Goal: Transaction & Acquisition: Purchase product/service

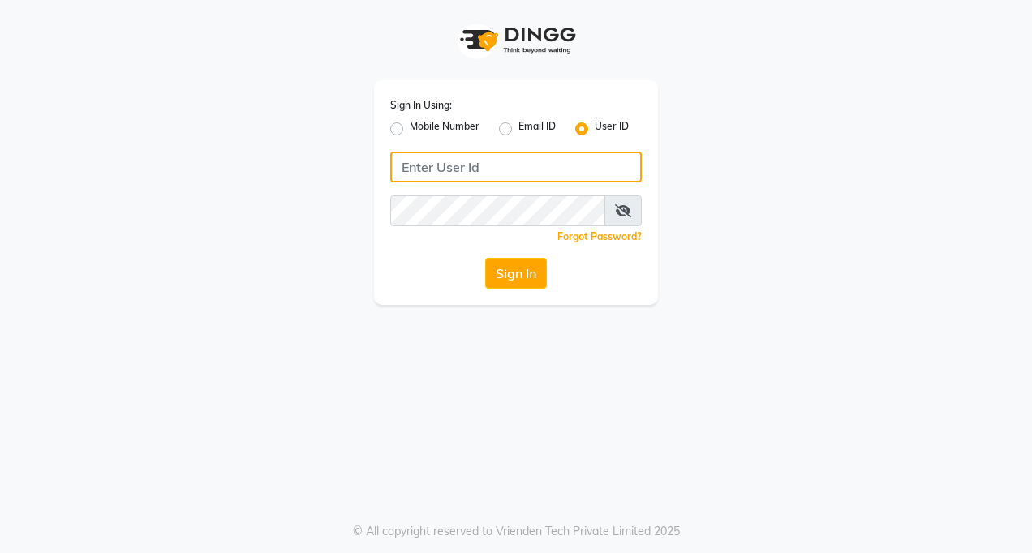
type input "tucsalon"
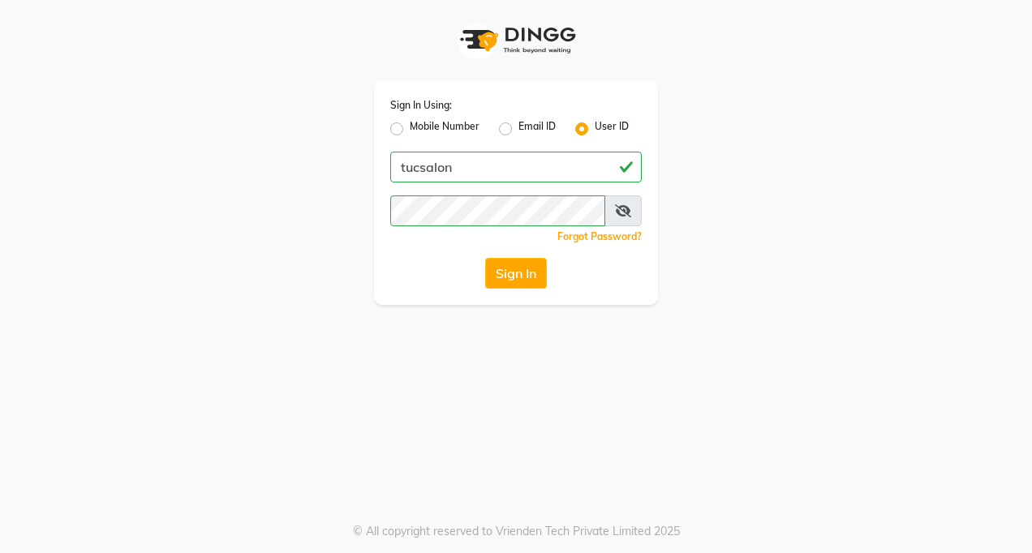
click at [630, 208] on icon at bounding box center [623, 210] width 16 height 13
click at [630, 208] on icon at bounding box center [623, 210] width 15 height 13
click at [624, 212] on icon at bounding box center [623, 210] width 16 height 13
click at [624, 212] on icon at bounding box center [623, 210] width 15 height 13
click at [514, 275] on button "Sign In" at bounding box center [516, 273] width 62 height 31
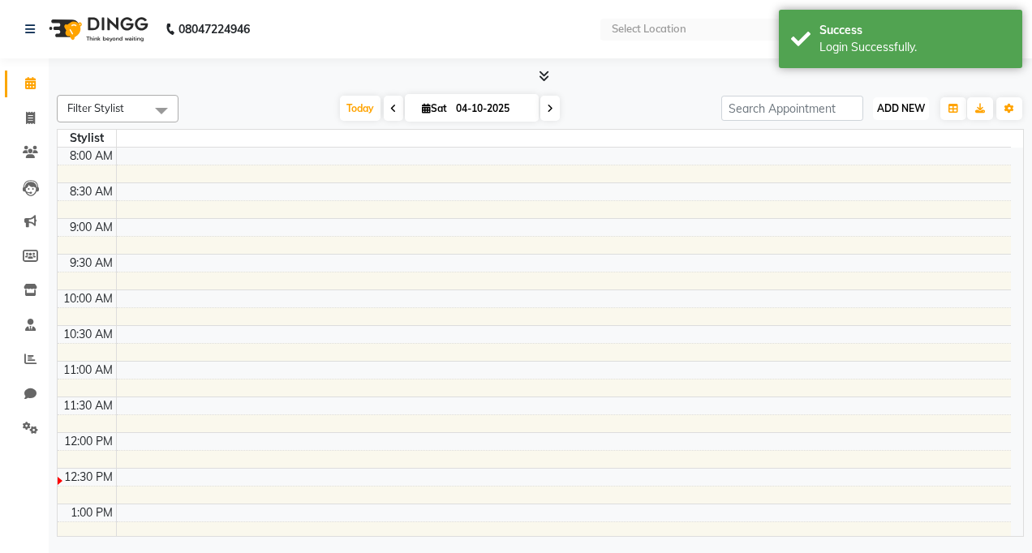
click at [904, 113] on span "ADD NEW" at bounding box center [901, 108] width 48 height 12
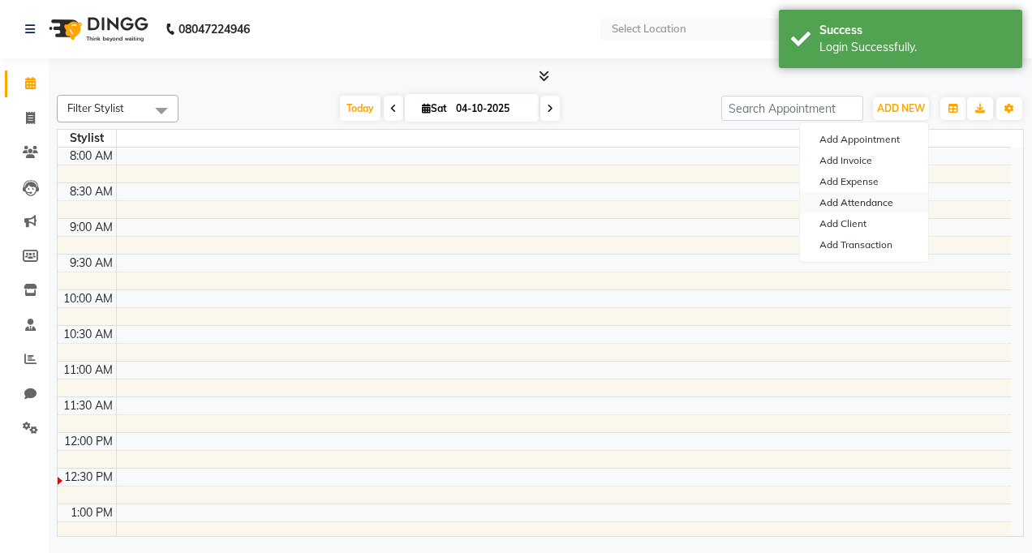
click at [841, 207] on link "Add Attendance" at bounding box center [864, 202] width 128 height 21
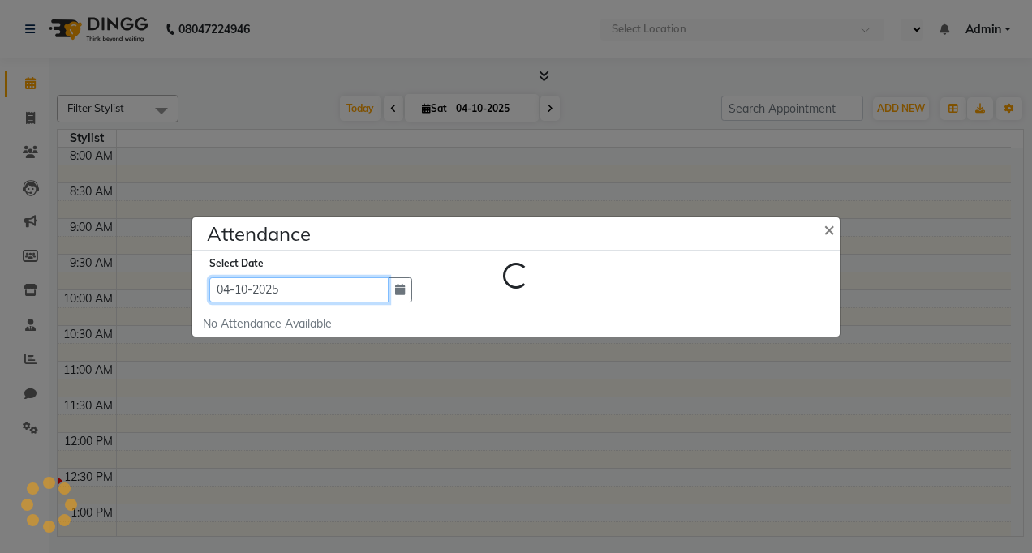
click at [313, 292] on input "04-10-2025" at bounding box center [298, 289] width 179 height 25
select select "10"
select select "2025"
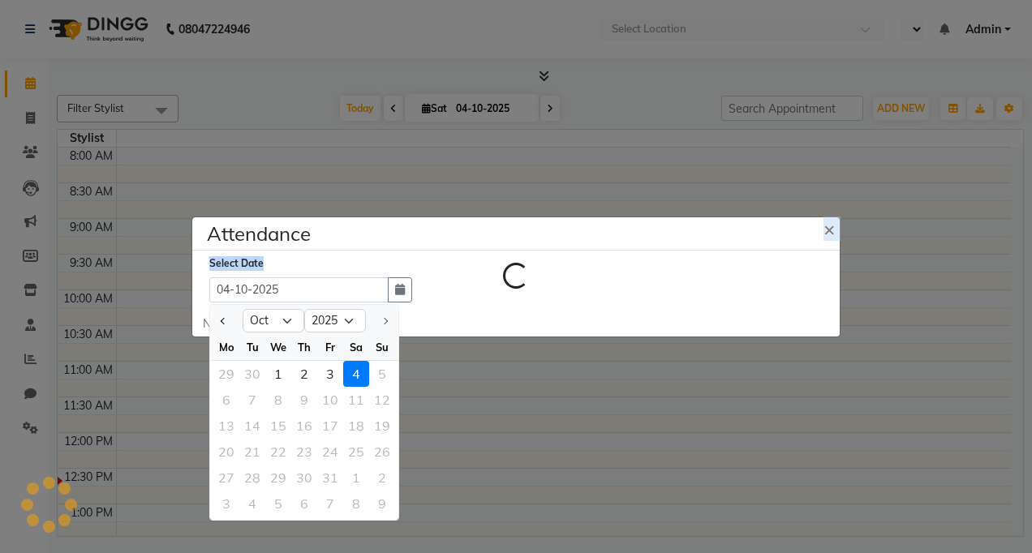
click at [506, 249] on div "Attendance × Loading... Select Date [DATE] Jan Feb Mar Apr May Jun [DATE] Aug S…" at bounding box center [515, 277] width 649 height 121
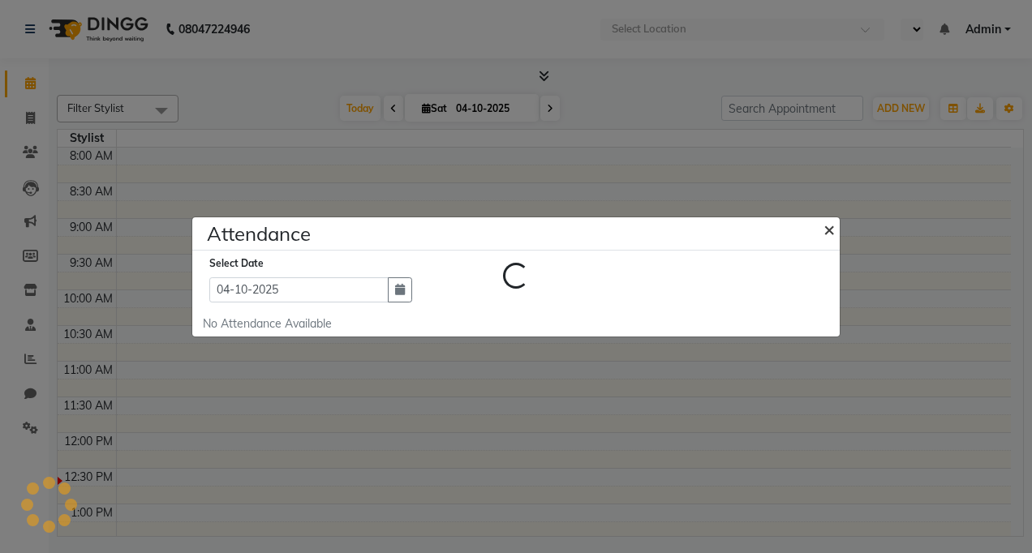
click at [832, 234] on span "×" at bounding box center [828, 229] width 11 height 24
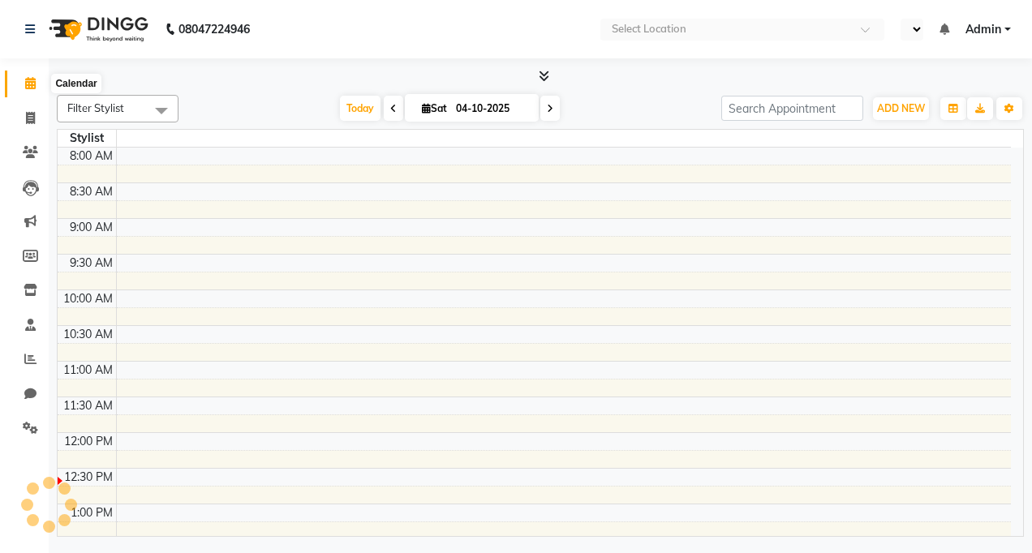
click at [32, 81] on icon at bounding box center [30, 83] width 11 height 12
click at [163, 111] on span at bounding box center [161, 110] width 32 height 31
click at [543, 71] on icon at bounding box center [544, 76] width 11 height 12
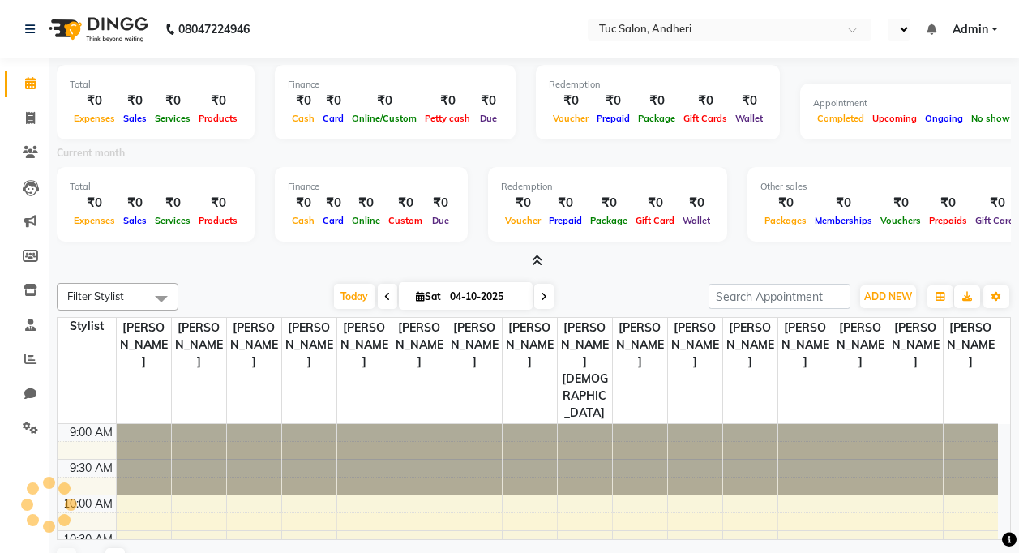
select select "en"
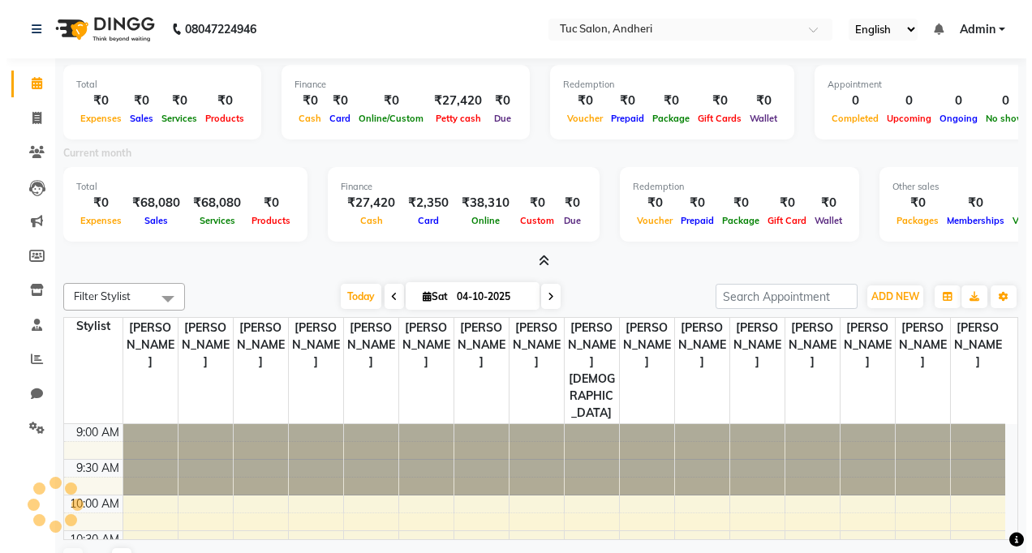
scroll to position [215, 0]
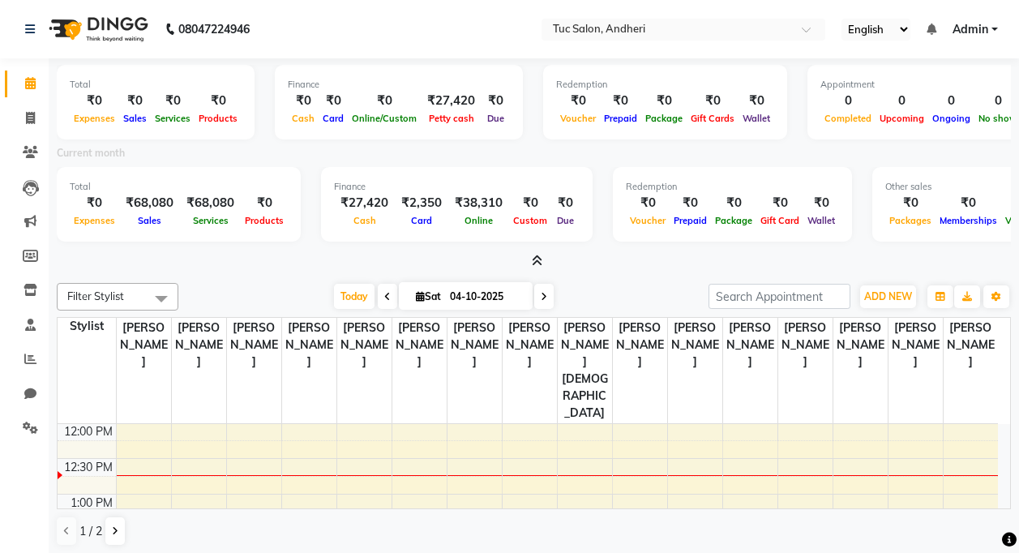
click at [536, 258] on icon at bounding box center [537, 261] width 11 height 12
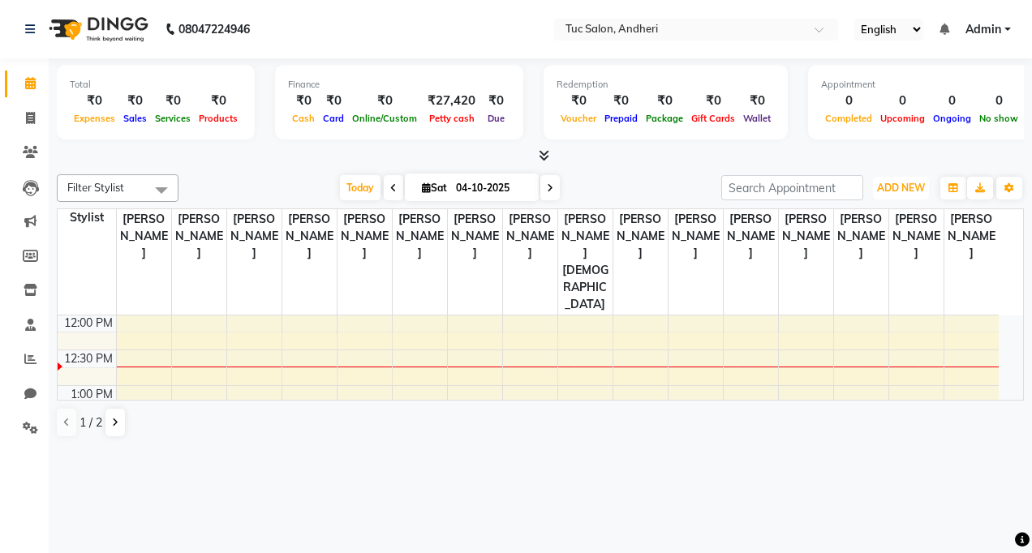
drag, startPoint x: 882, startPoint y: 178, endPoint x: 882, endPoint y: 207, distance: 29.2
click at [882, 206] on div "Filter Stylist Select All [PERSON_NAME] [PERSON_NAME] [PERSON_NAME] [PERSON_NAM…" at bounding box center [540, 306] width 967 height 277
click at [894, 184] on span "ADD NEW" at bounding box center [901, 188] width 48 height 12
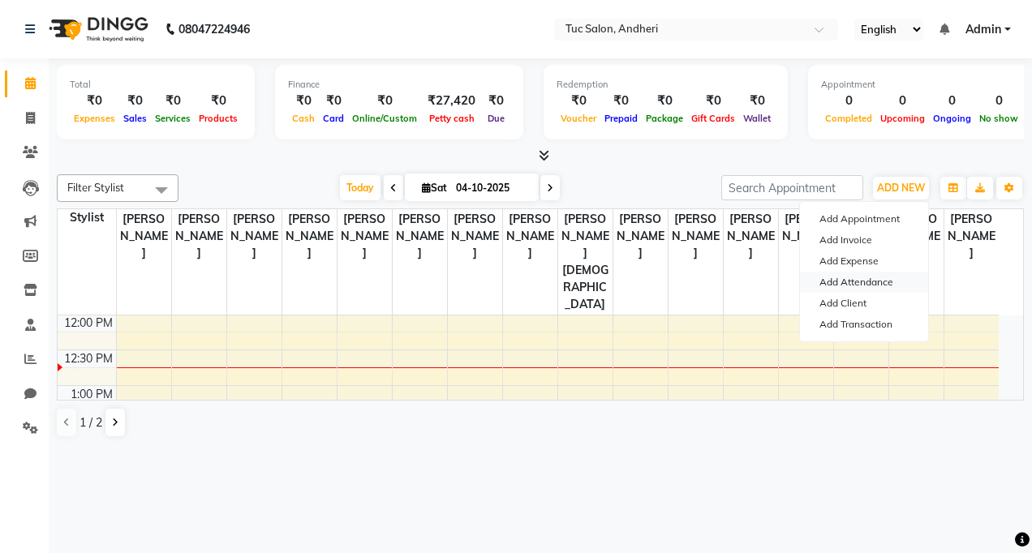
click at [878, 285] on link "Add Attendance" at bounding box center [864, 282] width 128 height 21
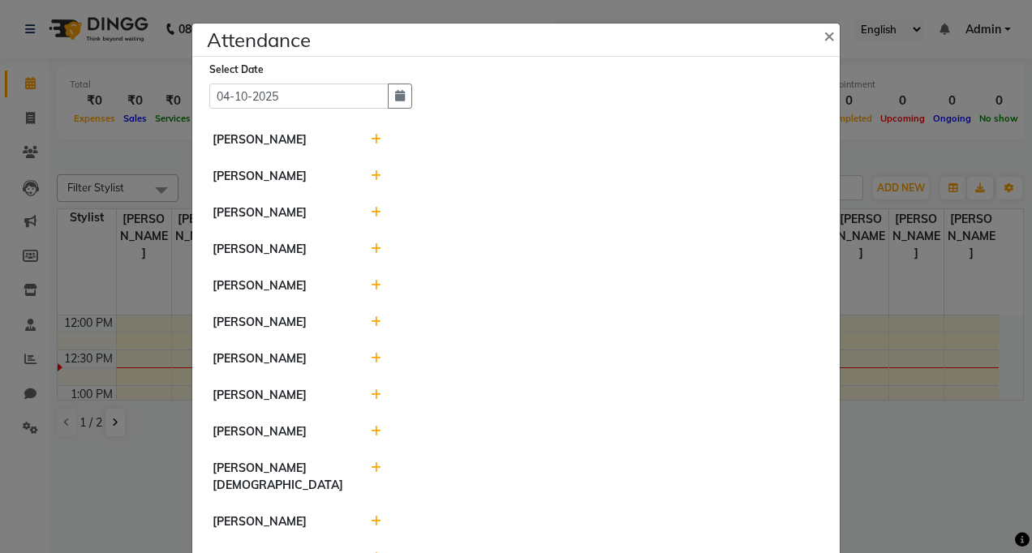
click at [371, 213] on icon at bounding box center [376, 212] width 11 height 11
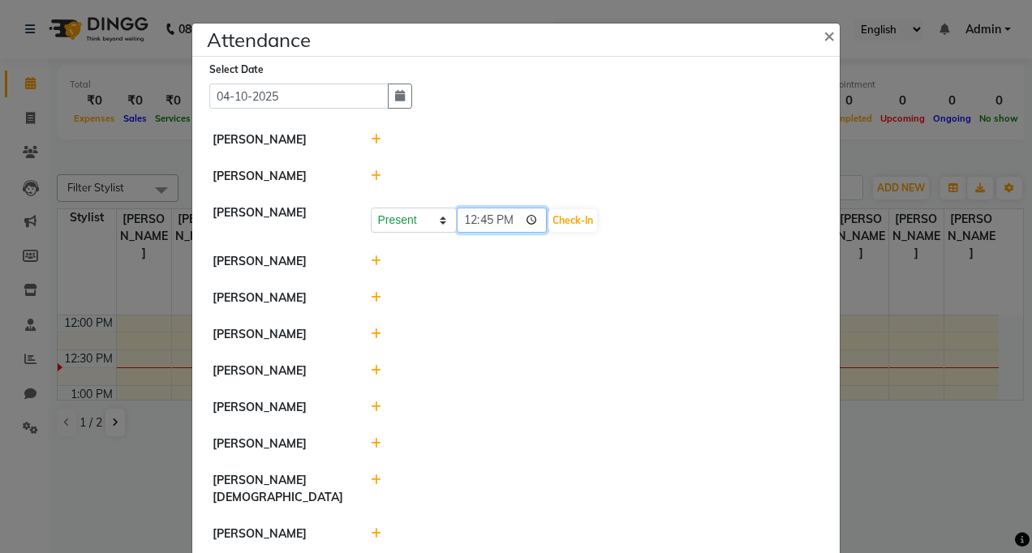
click at [506, 217] on input "12:45" at bounding box center [502, 220] width 91 height 25
type input "12:00"
click at [552, 221] on button "Check-In" at bounding box center [572, 220] width 49 height 23
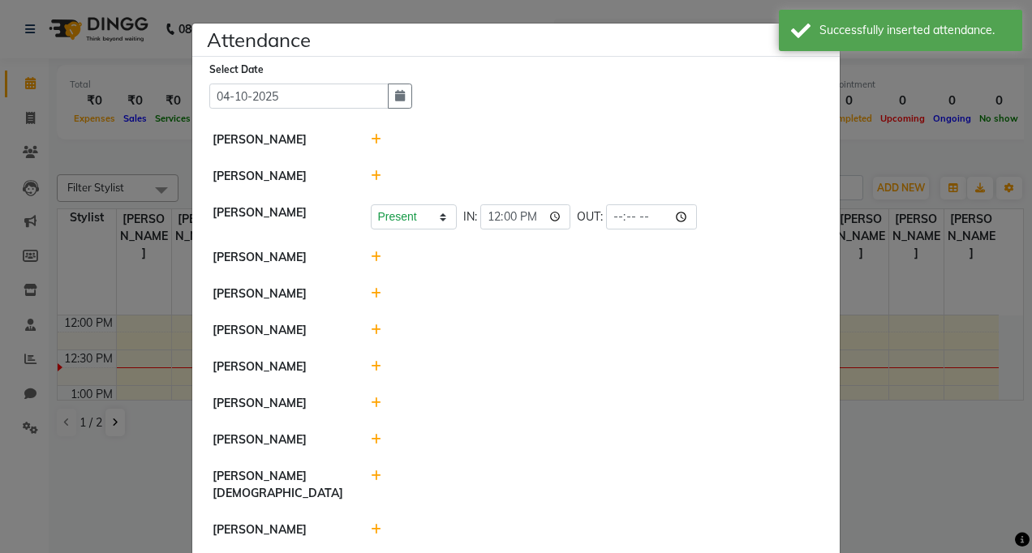
click at [371, 255] on icon at bounding box center [376, 256] width 11 height 11
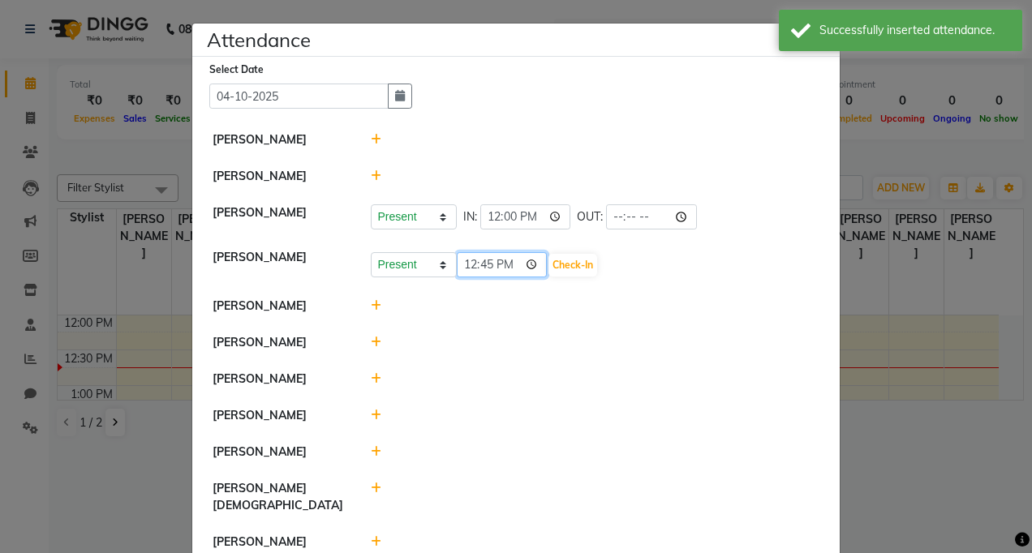
click at [504, 264] on input "12:45" at bounding box center [502, 264] width 91 height 25
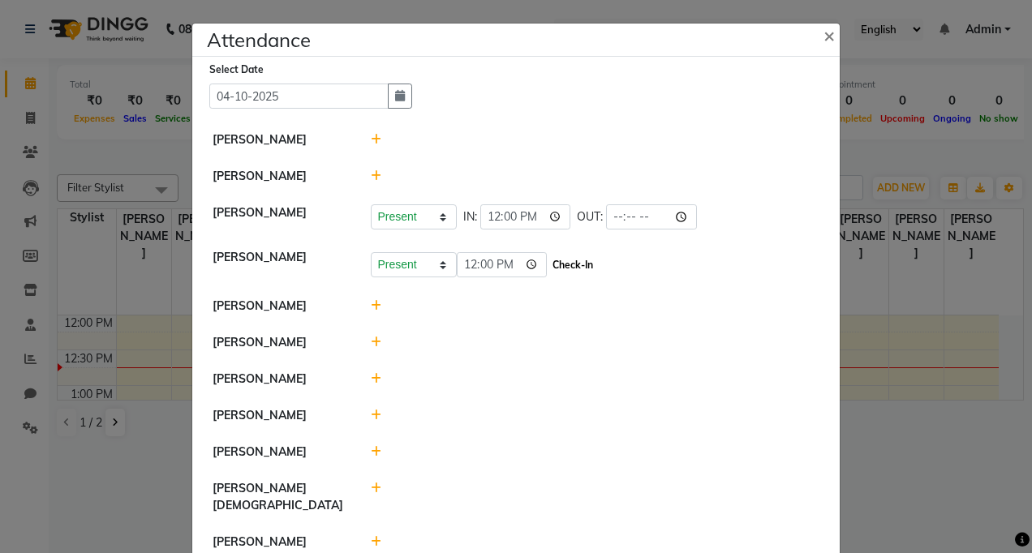
type input "12:00"
click at [550, 268] on button "Check-In" at bounding box center [572, 265] width 49 height 23
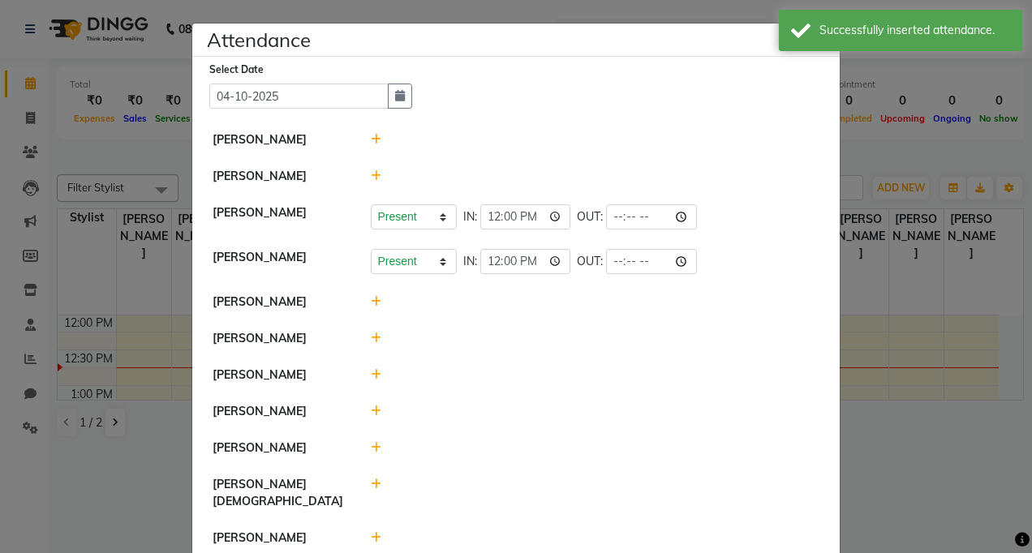
click at [371, 299] on icon at bounding box center [376, 301] width 11 height 11
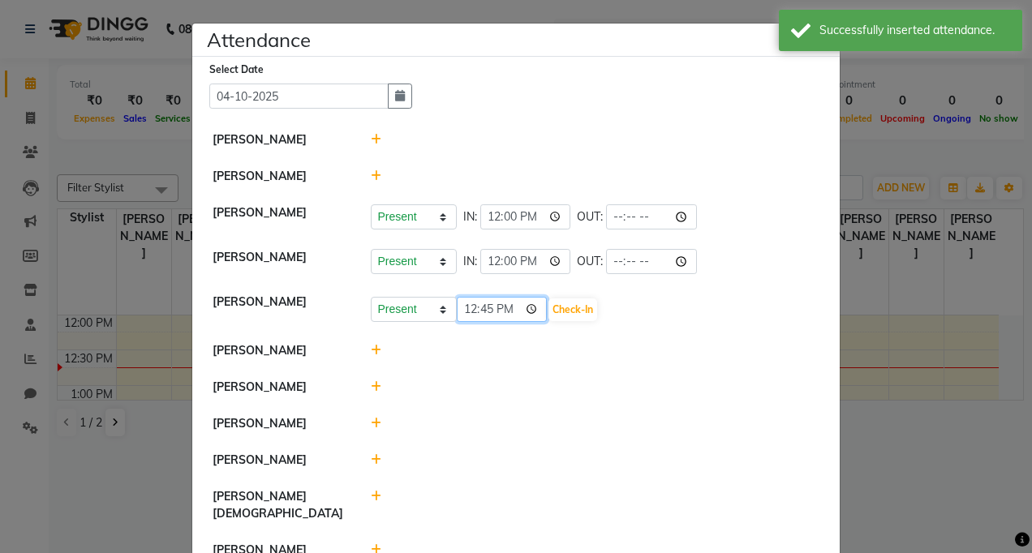
click at [504, 312] on input "12:45" at bounding box center [502, 309] width 91 height 25
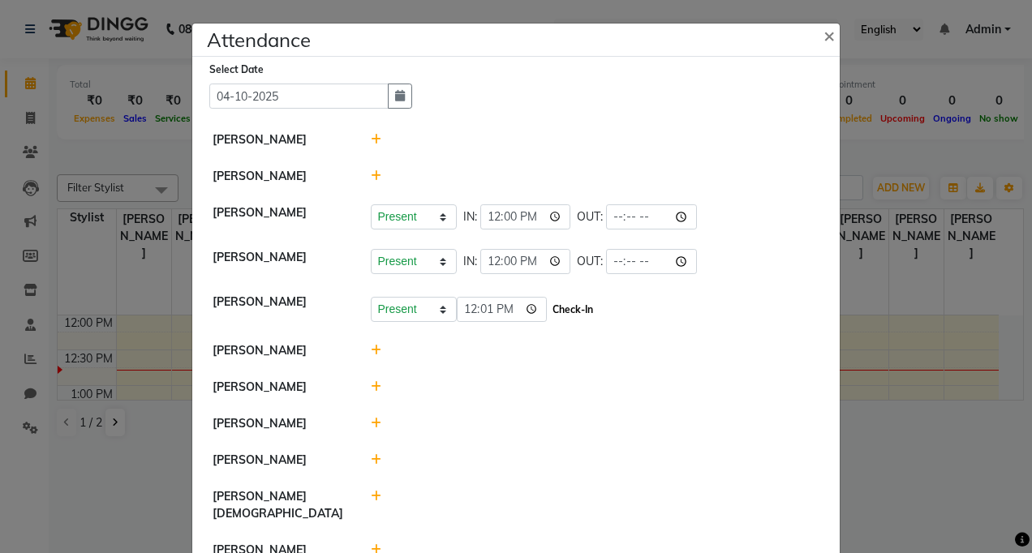
type input "12:01"
click at [548, 312] on button "Check-In" at bounding box center [572, 309] width 49 height 23
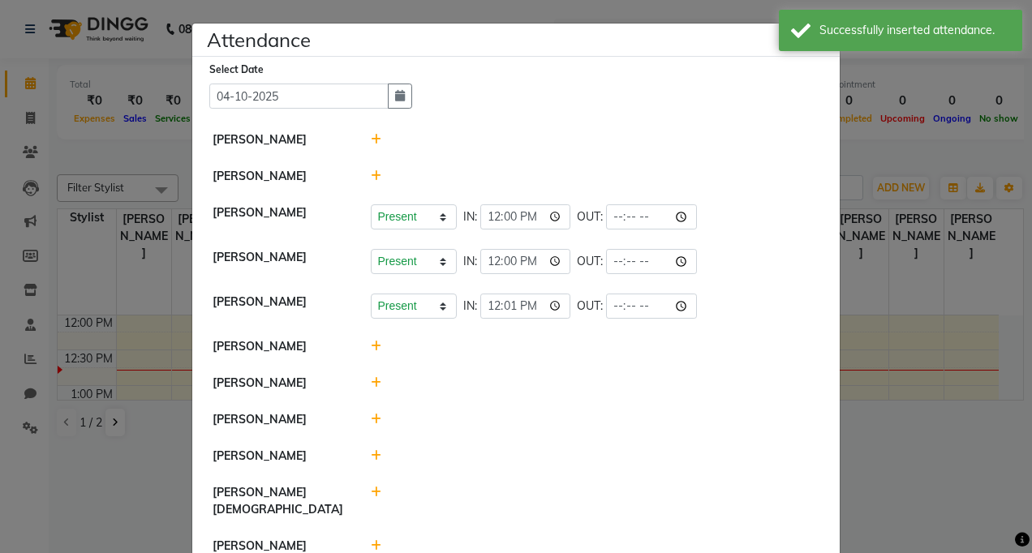
click at [371, 350] on icon at bounding box center [376, 346] width 11 height 11
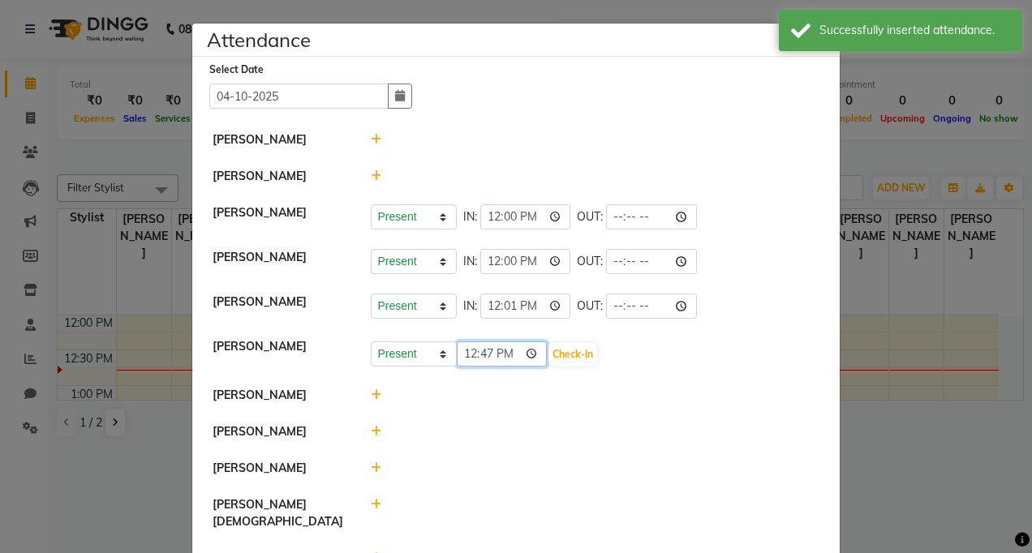
click at [508, 355] on input "12:47" at bounding box center [502, 353] width 91 height 25
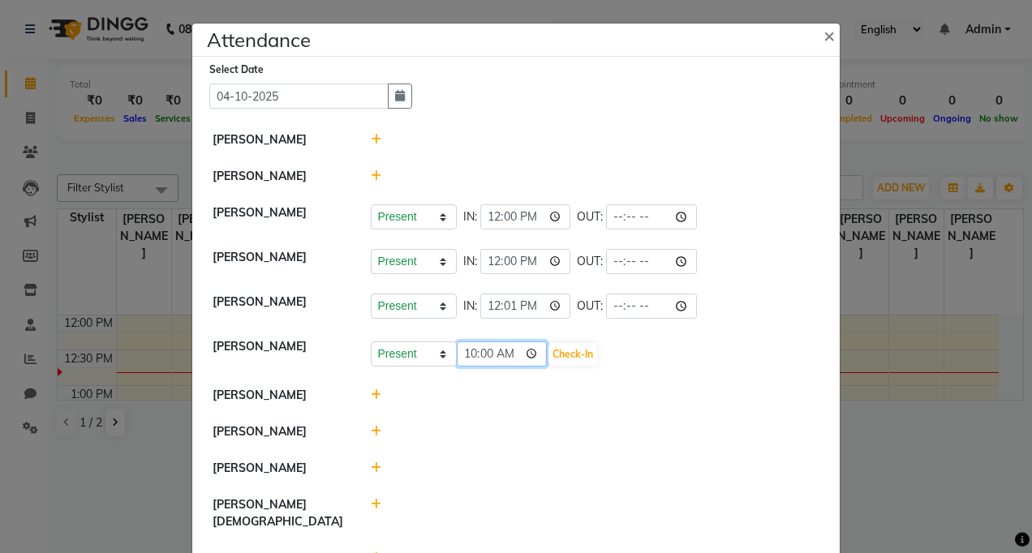
type input "10:00"
click at [502, 355] on input "10:00" at bounding box center [502, 353] width 91 height 25
click at [548, 355] on button "Check-In" at bounding box center [572, 354] width 49 height 23
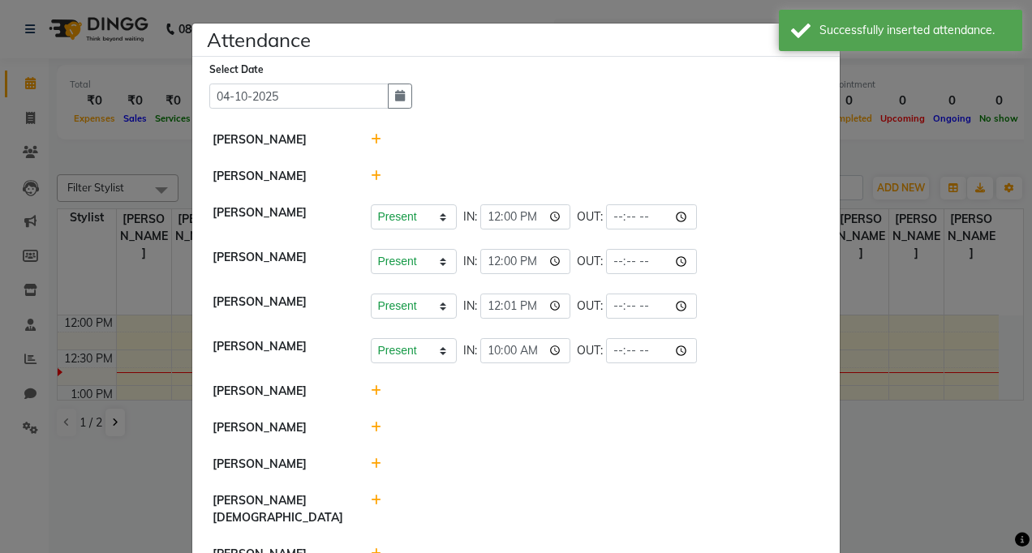
scroll to position [81, 0]
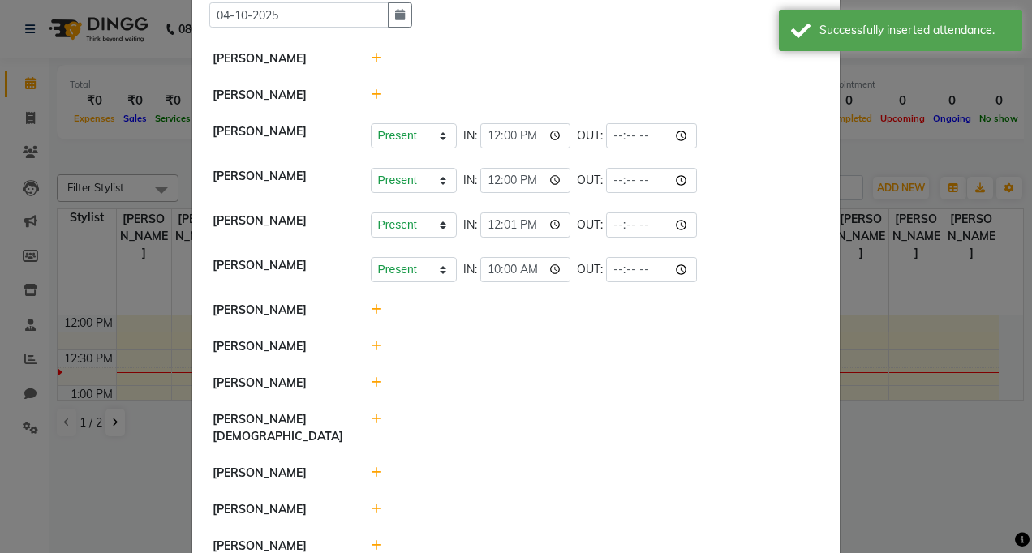
click at [371, 312] on icon at bounding box center [376, 309] width 11 height 11
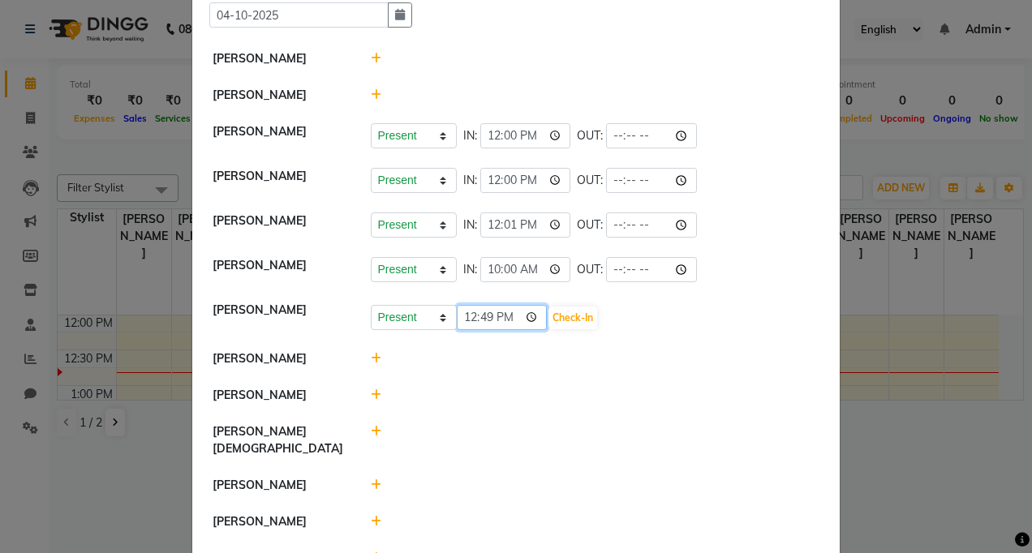
click at [502, 312] on input "12:49" at bounding box center [502, 317] width 91 height 25
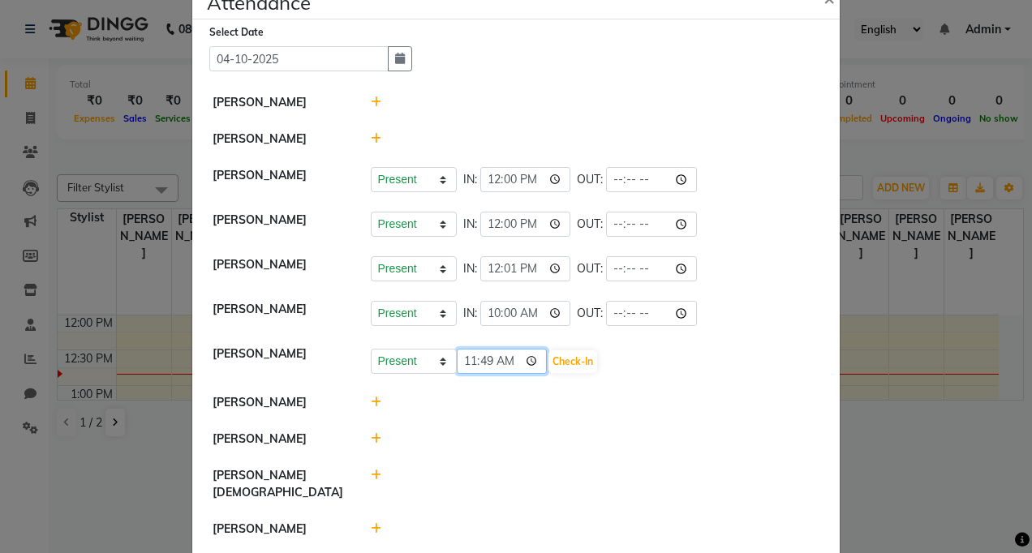
scroll to position [0, 0]
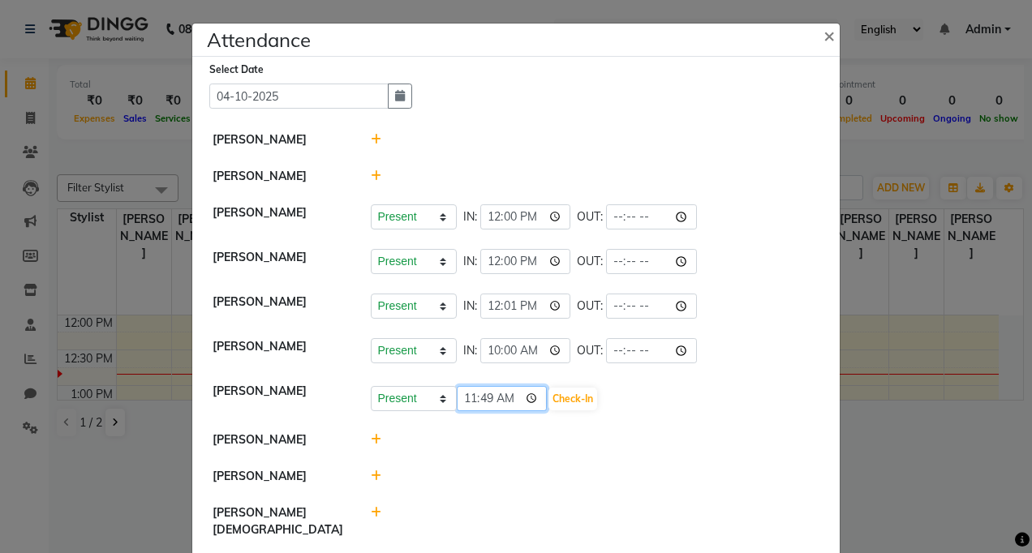
click at [509, 399] on input "11:49" at bounding box center [502, 398] width 91 height 25
click at [507, 397] on input "11:49" at bounding box center [502, 398] width 91 height 25
type input "11:00"
click at [555, 395] on button "Check-In" at bounding box center [572, 399] width 49 height 23
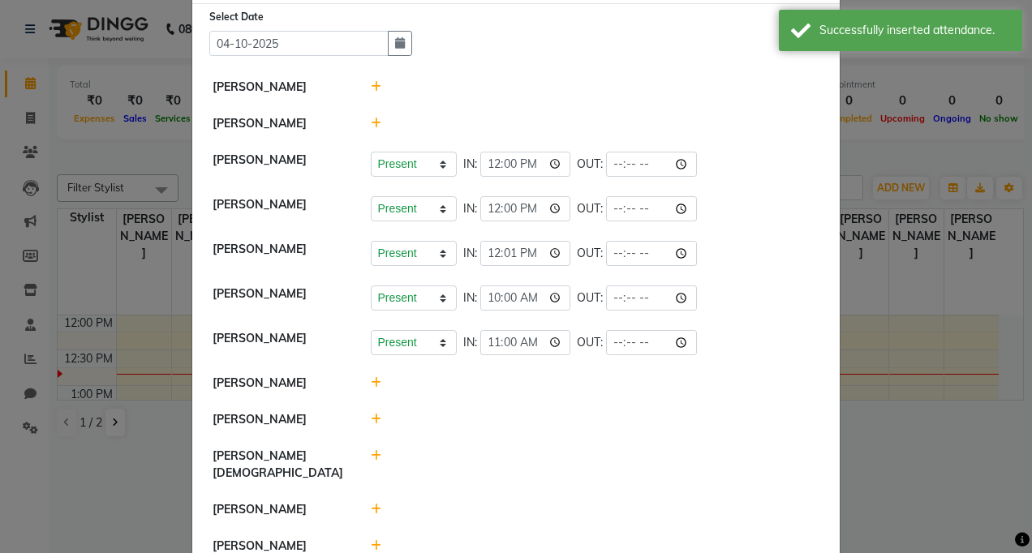
scroll to position [162, 0]
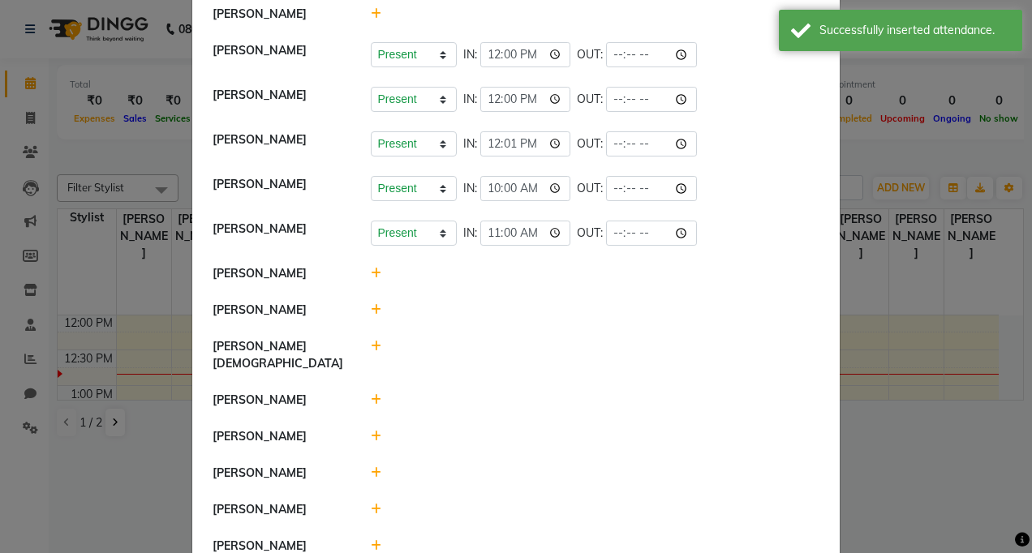
click at [371, 309] on icon at bounding box center [376, 309] width 11 height 11
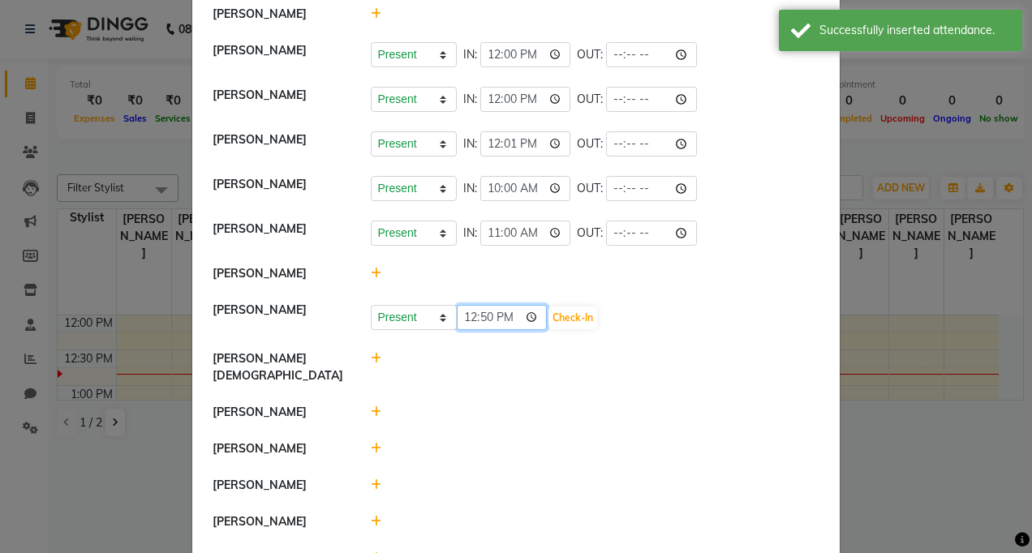
click at [504, 317] on input "12:50" at bounding box center [502, 317] width 91 height 25
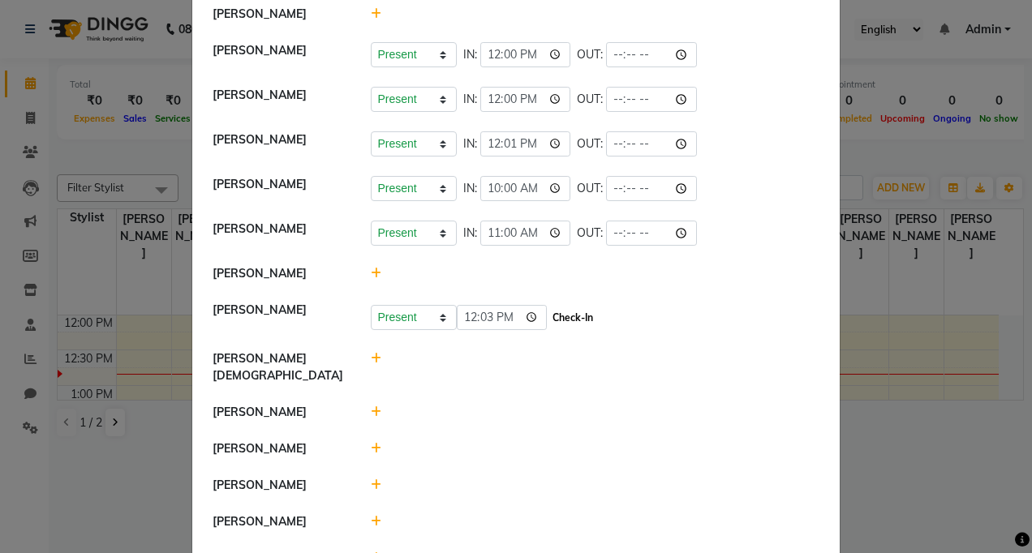
type input "12:03"
click at [564, 311] on button "Check-In" at bounding box center [572, 318] width 49 height 23
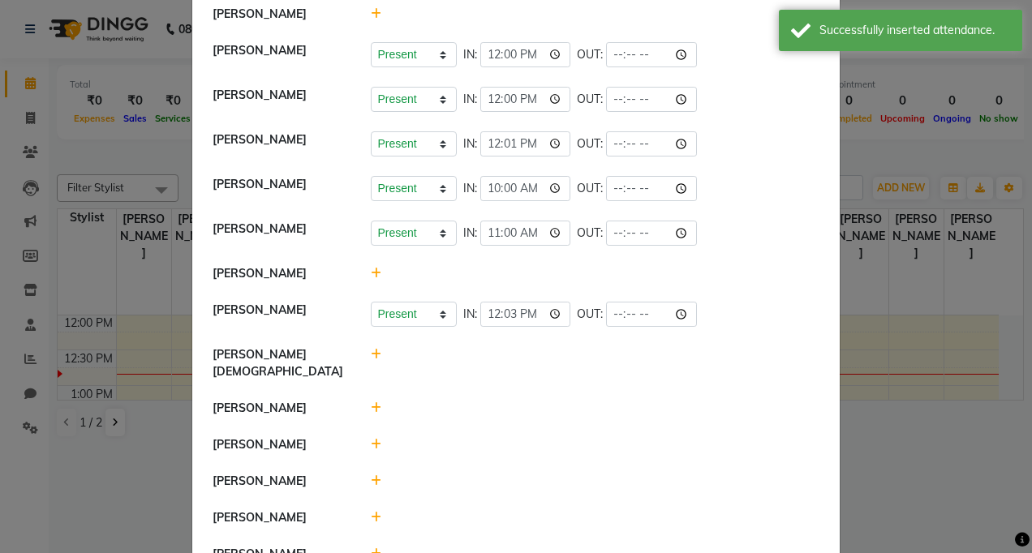
click at [371, 357] on icon at bounding box center [376, 354] width 11 height 11
click at [507, 364] on input "12:50" at bounding box center [502, 362] width 91 height 25
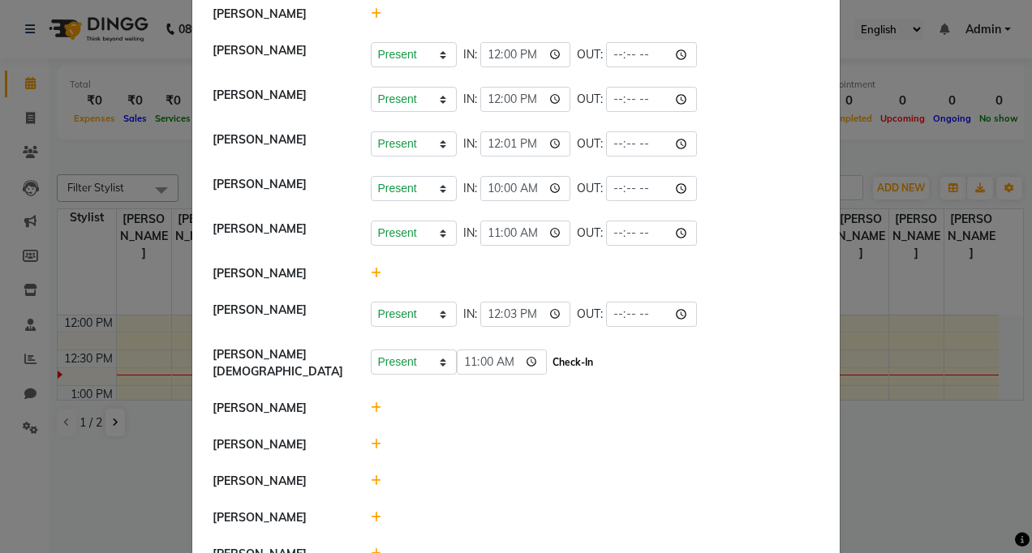
type input "11:00"
click at [548, 360] on button "Check-In" at bounding box center [572, 362] width 49 height 23
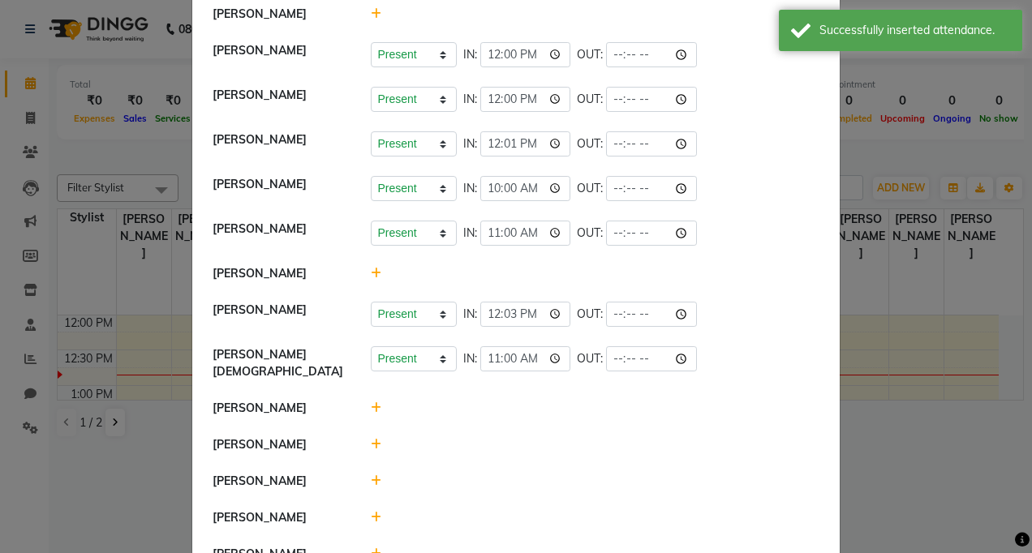
scroll to position [243, 0]
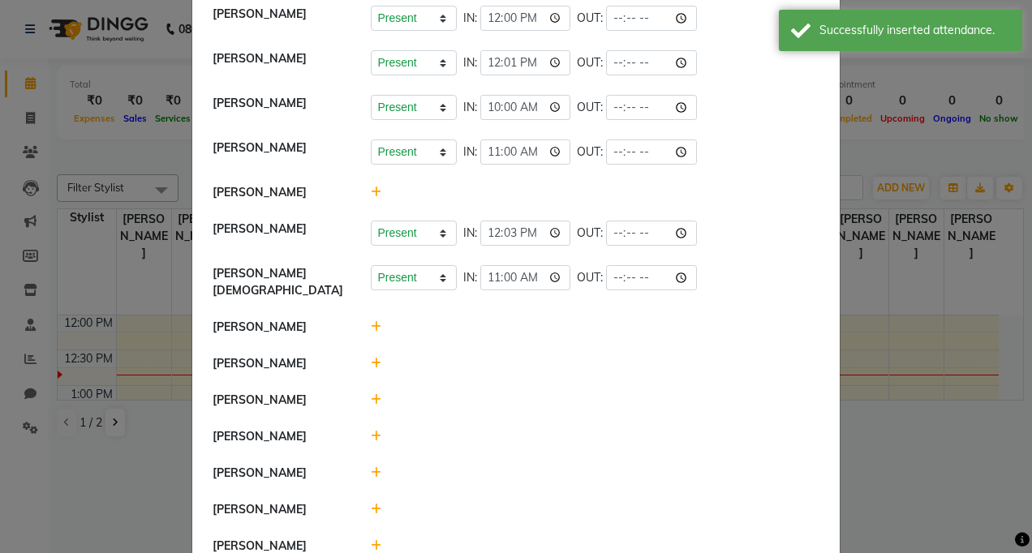
click at [371, 358] on icon at bounding box center [376, 363] width 11 height 11
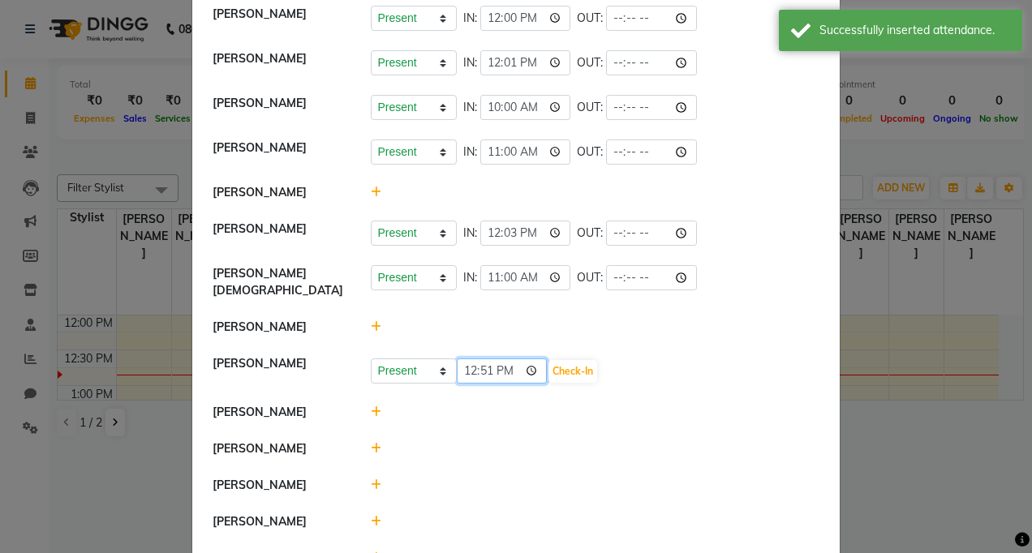
click at [509, 361] on input "12:51" at bounding box center [502, 370] width 91 height 25
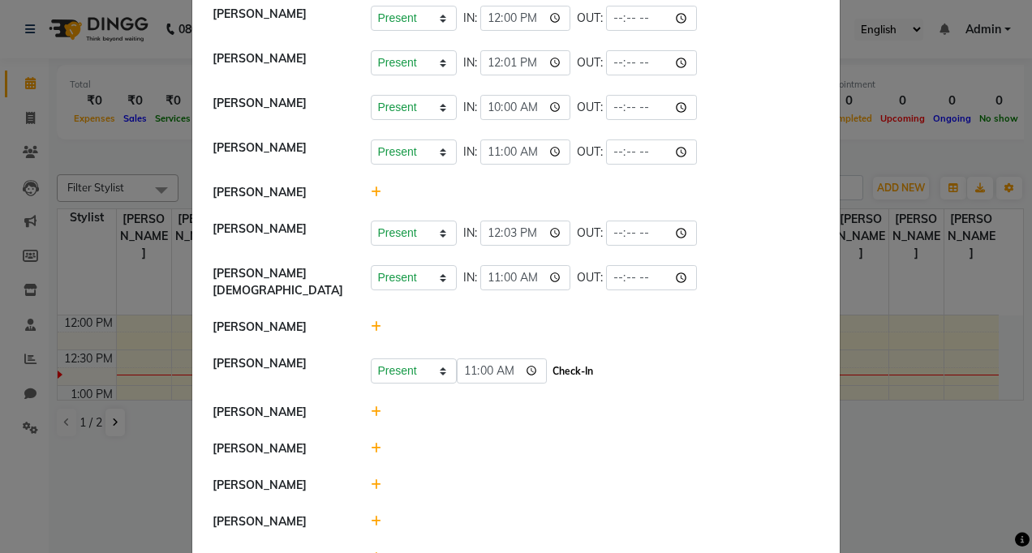
type input "11:00"
click at [548, 363] on button "Check-In" at bounding box center [572, 371] width 49 height 23
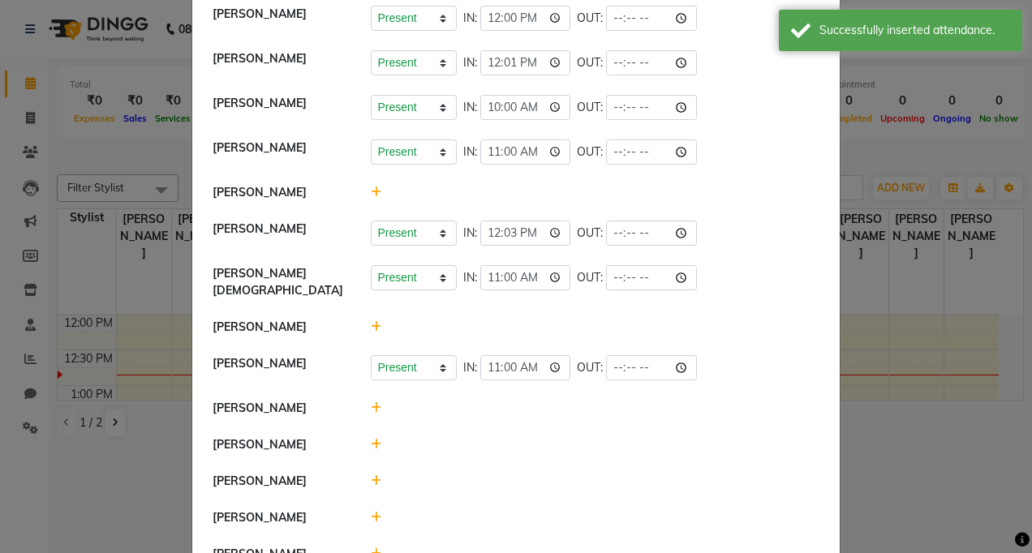
scroll to position [281, 0]
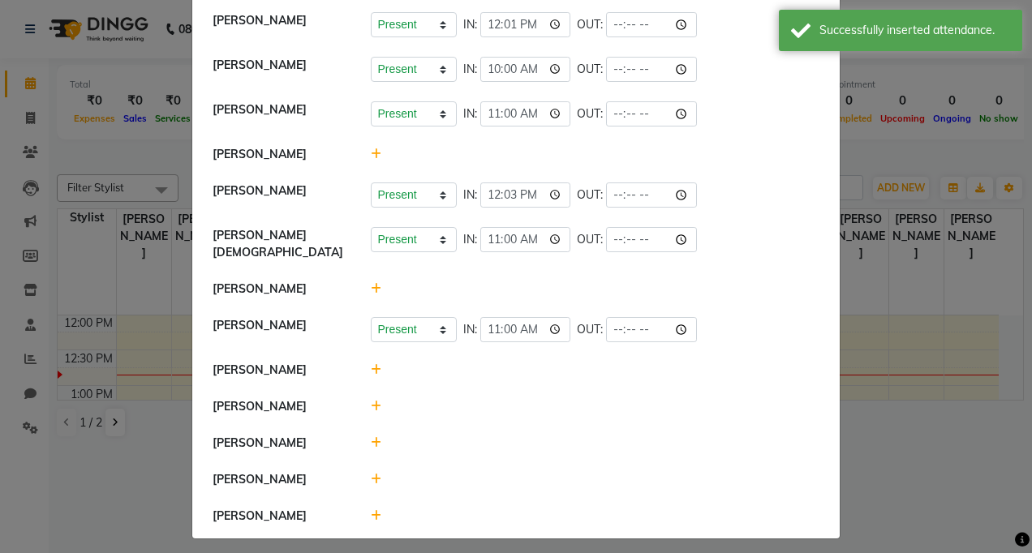
click at [371, 474] on icon at bounding box center [376, 479] width 11 height 11
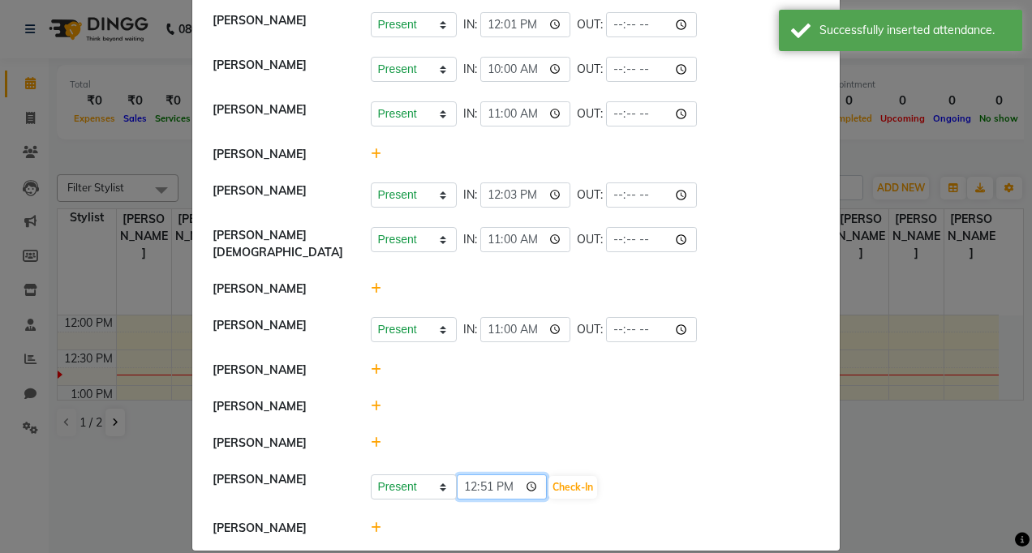
click at [503, 474] on input "12:51" at bounding box center [502, 486] width 91 height 25
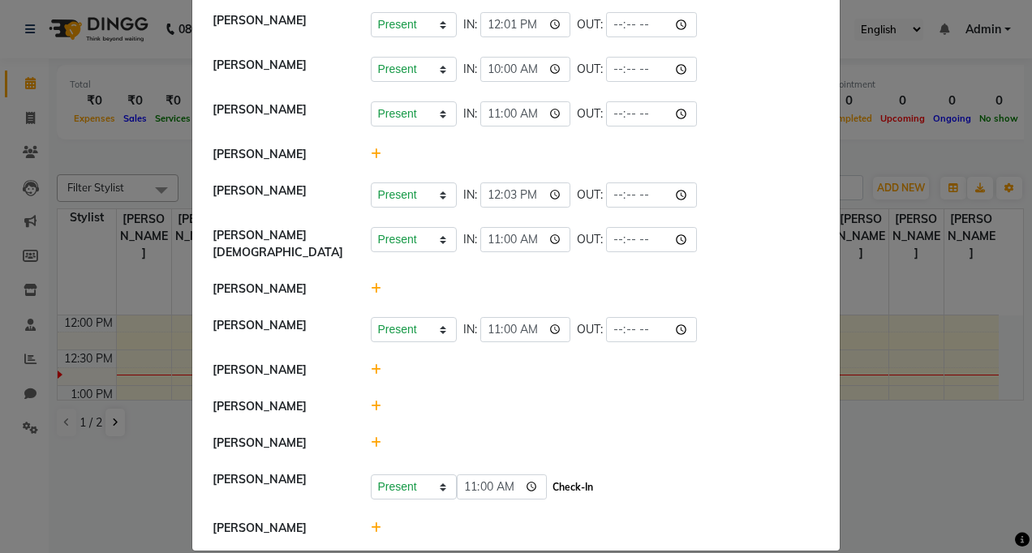
type input "11:00"
click at [556, 476] on button "Check-In" at bounding box center [572, 487] width 49 height 23
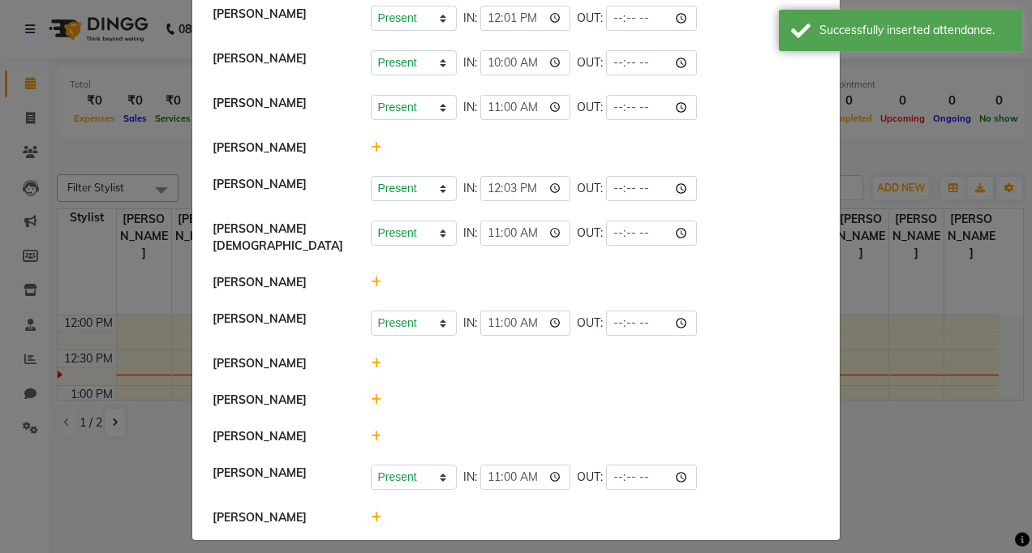
scroll to position [290, 0]
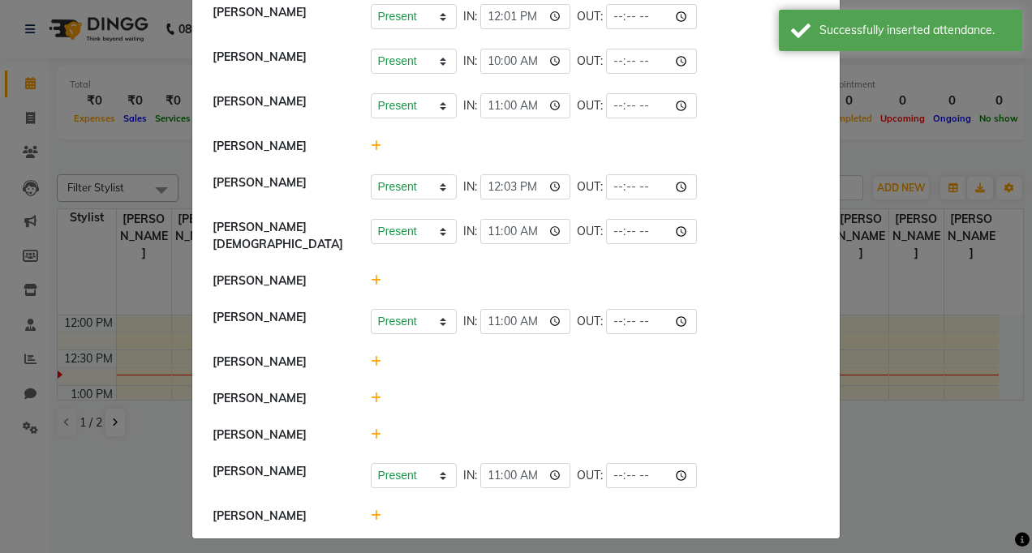
click at [371, 510] on icon at bounding box center [376, 515] width 11 height 11
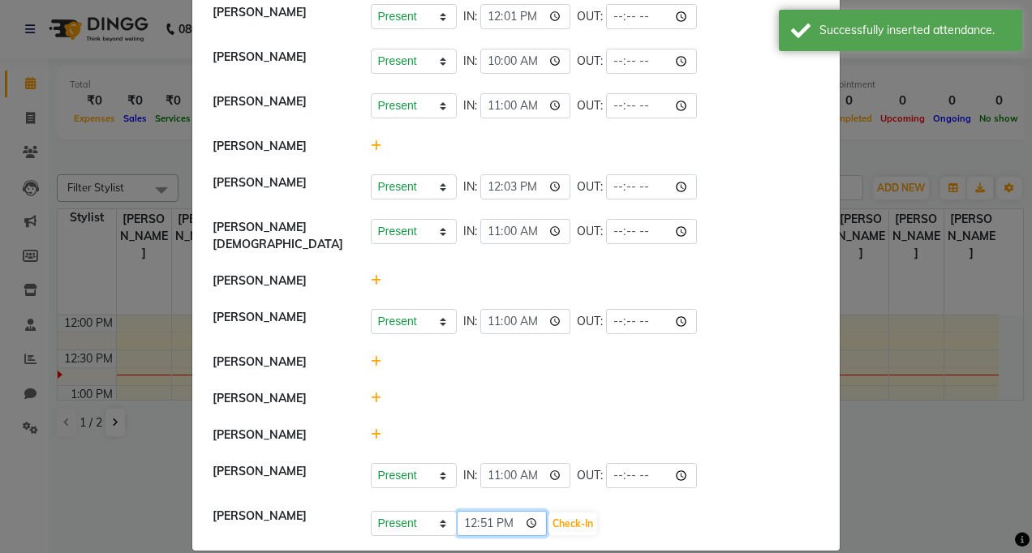
click at [507, 517] on input "12:51" at bounding box center [502, 523] width 91 height 25
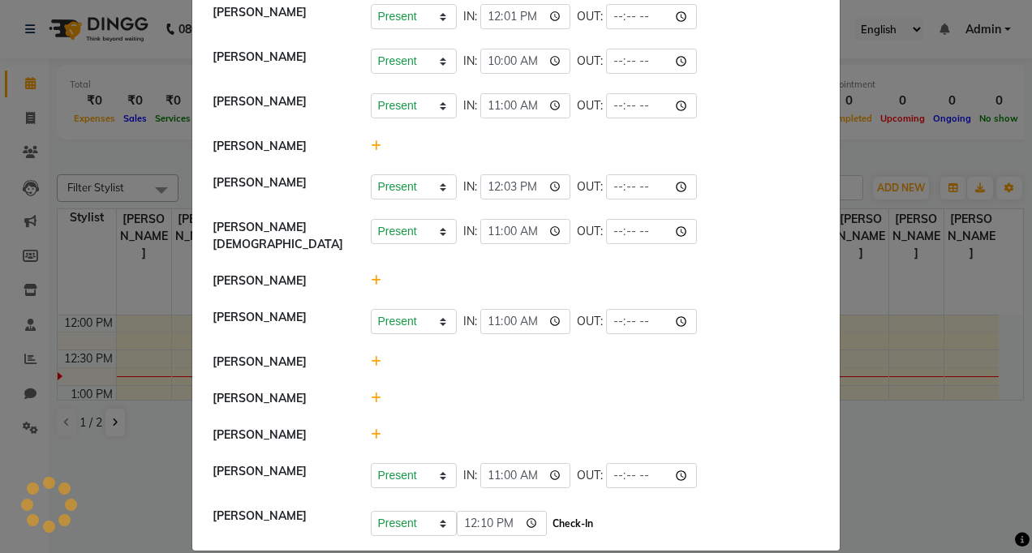
type input "12:10"
click at [551, 516] on button "Check-In" at bounding box center [572, 524] width 49 height 23
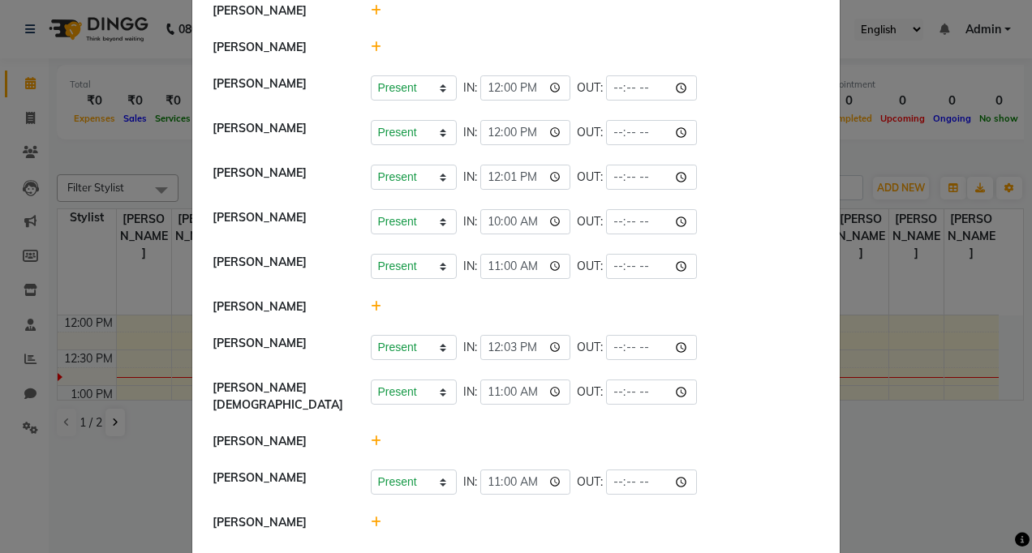
scroll to position [0, 0]
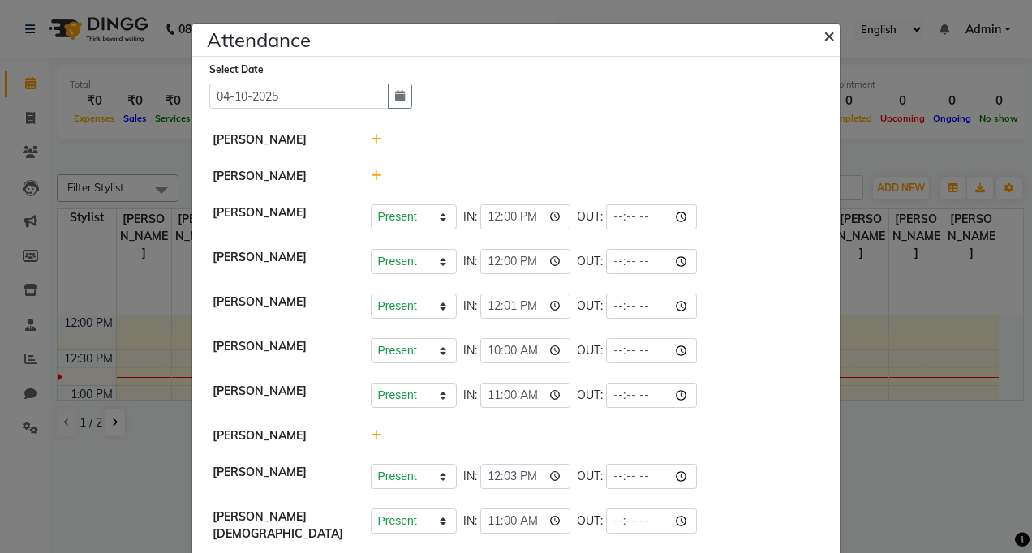
click at [823, 39] on span "×" at bounding box center [828, 35] width 11 height 24
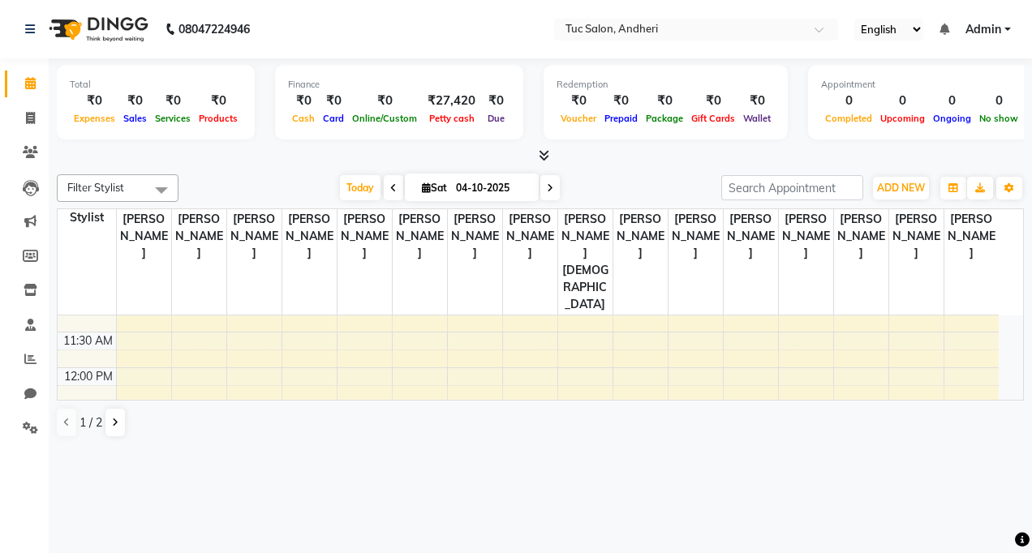
scroll to position [162, 0]
click at [23, 32] on div "08047224946" at bounding box center [137, 28] width 249 height 45
click at [894, 188] on span "ADD NEW" at bounding box center [901, 188] width 48 height 12
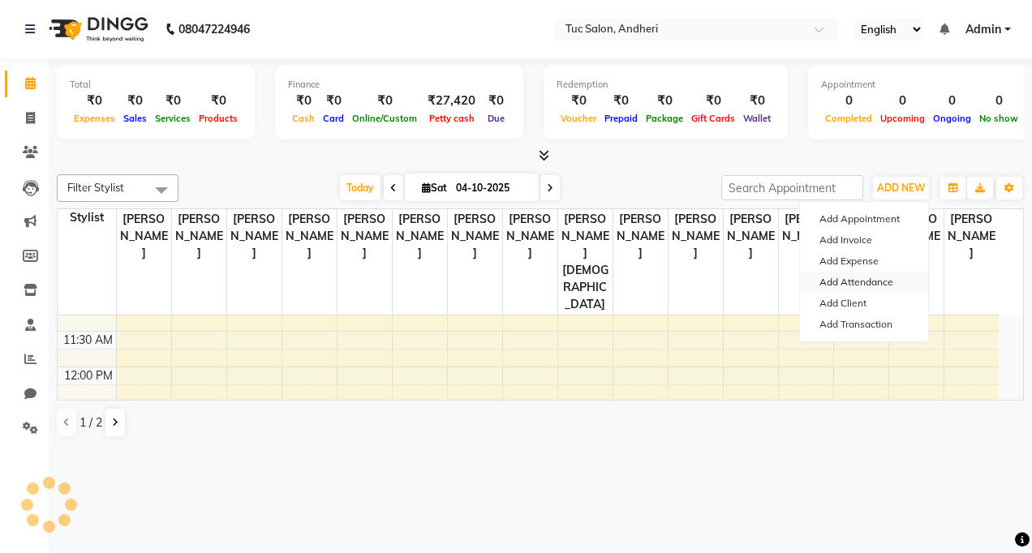
click at [848, 284] on link "Add Attendance" at bounding box center [864, 282] width 128 height 21
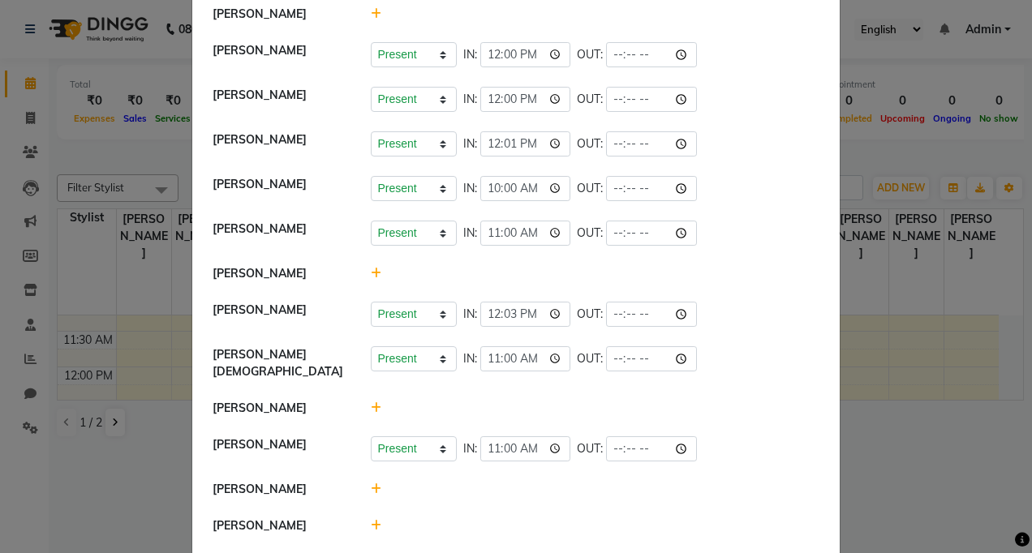
click at [371, 402] on icon at bounding box center [376, 407] width 11 height 11
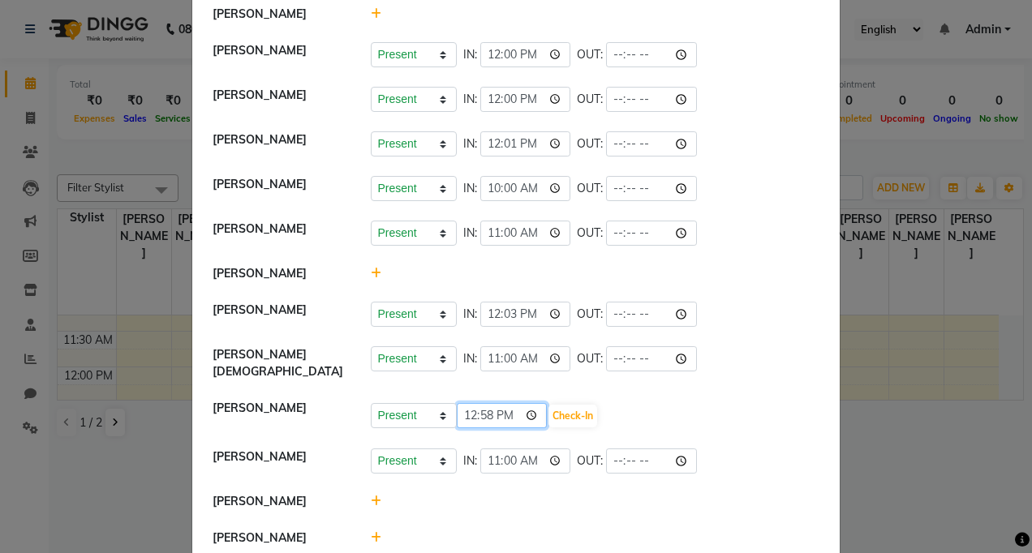
click at [503, 405] on input "12:58" at bounding box center [502, 415] width 91 height 25
type input "12:50"
click at [557, 405] on button "Check-In" at bounding box center [572, 416] width 49 height 23
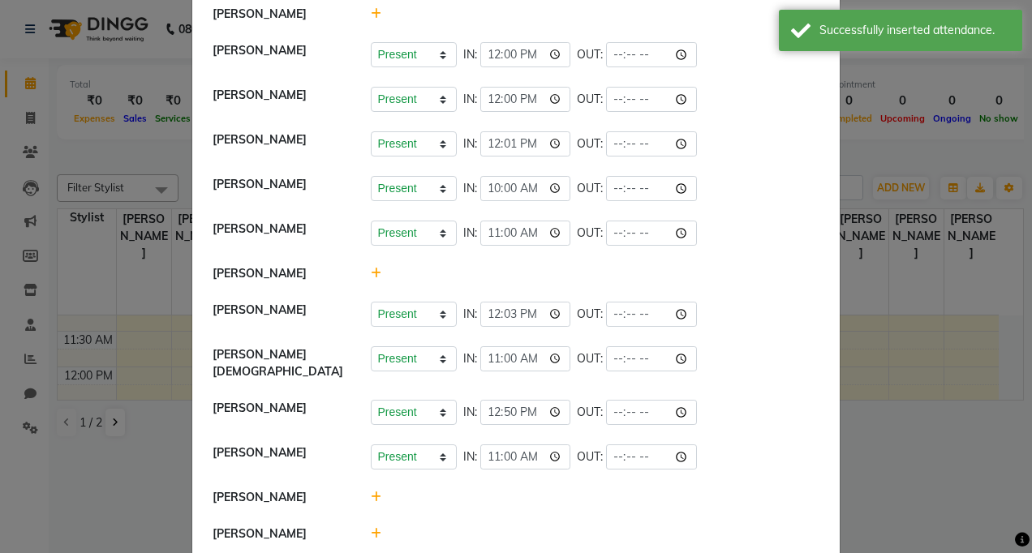
click at [861, 318] on ngb-modal-window "Attendance × Select Date [DATE] [PERSON_NAME] [PERSON_NAME] [PERSON_NAME] Prese…" at bounding box center [516, 276] width 1032 height 553
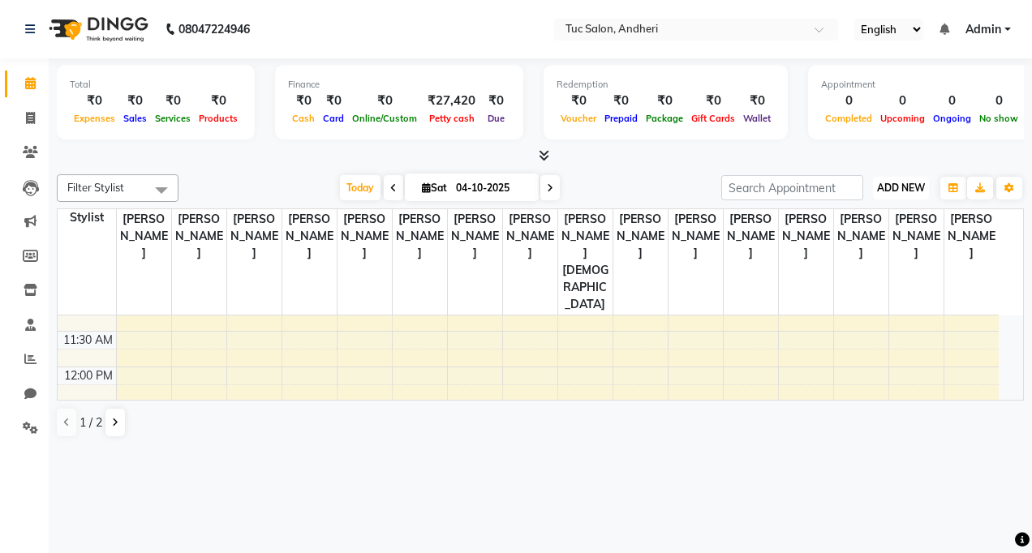
click at [884, 187] on span "ADD NEW" at bounding box center [901, 188] width 48 height 12
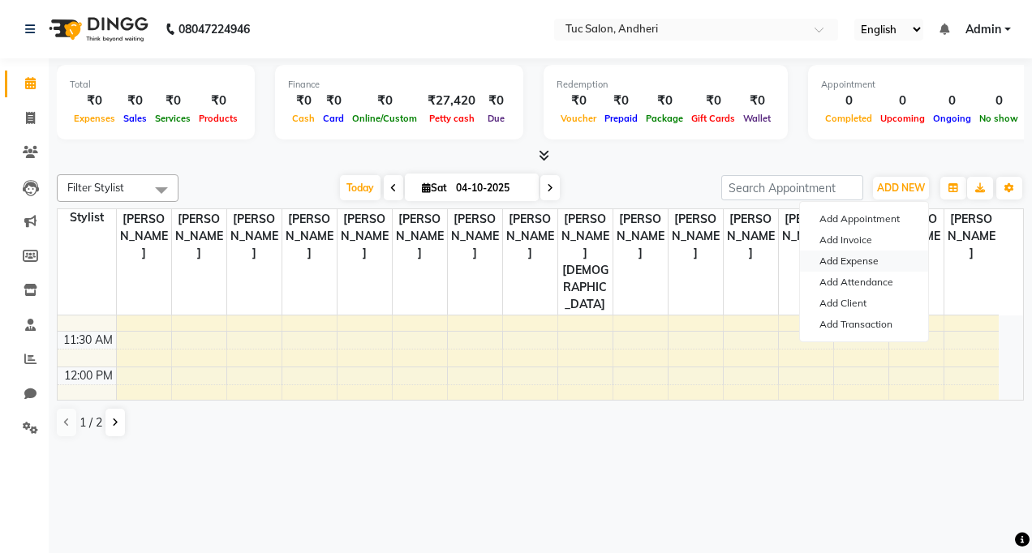
click at [882, 254] on link "Add Expense" at bounding box center [864, 261] width 128 height 21
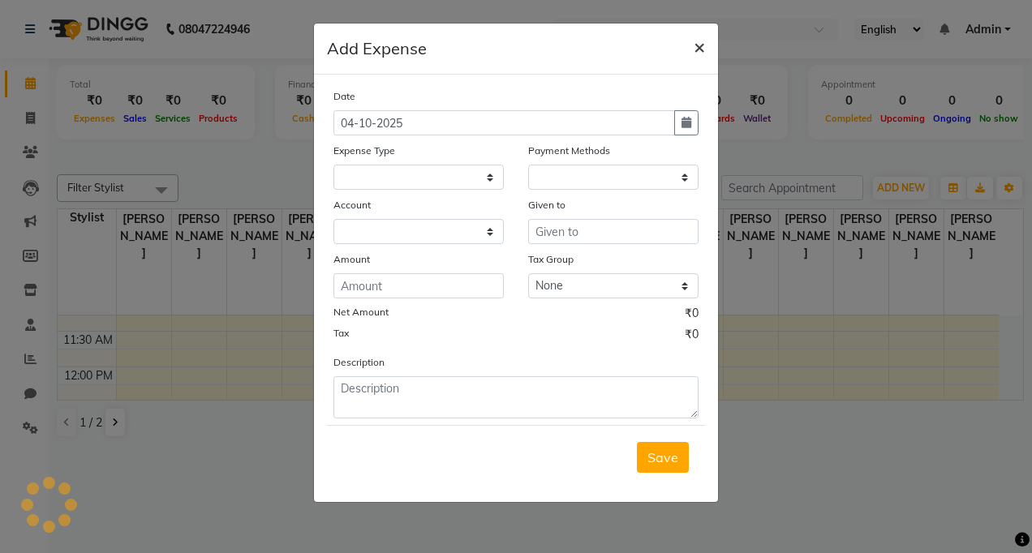
click at [702, 54] on span "×" at bounding box center [698, 46] width 11 height 24
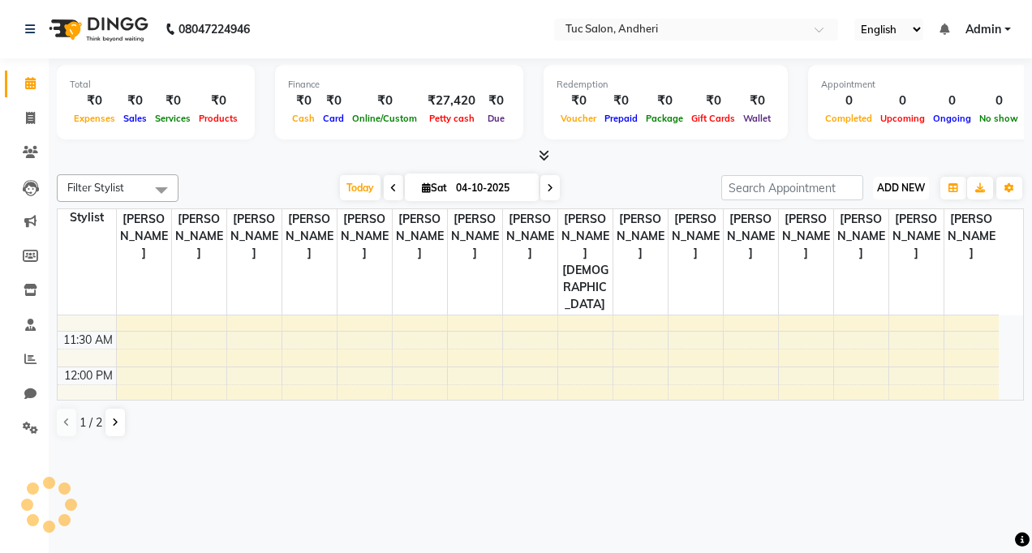
click at [912, 184] on span "ADD NEW" at bounding box center [901, 188] width 48 height 12
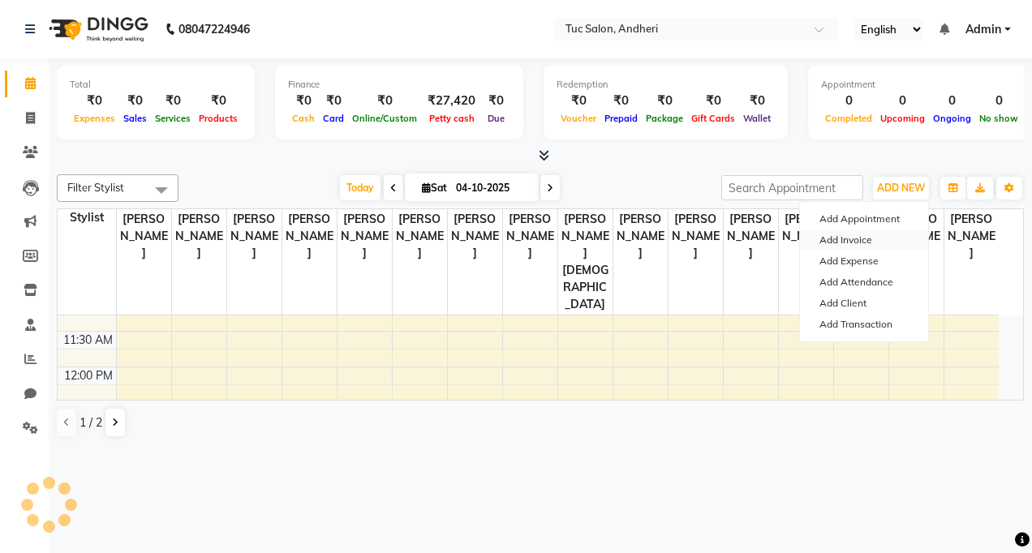
click at [861, 235] on link "Add Invoice" at bounding box center [864, 240] width 128 height 21
select select "service"
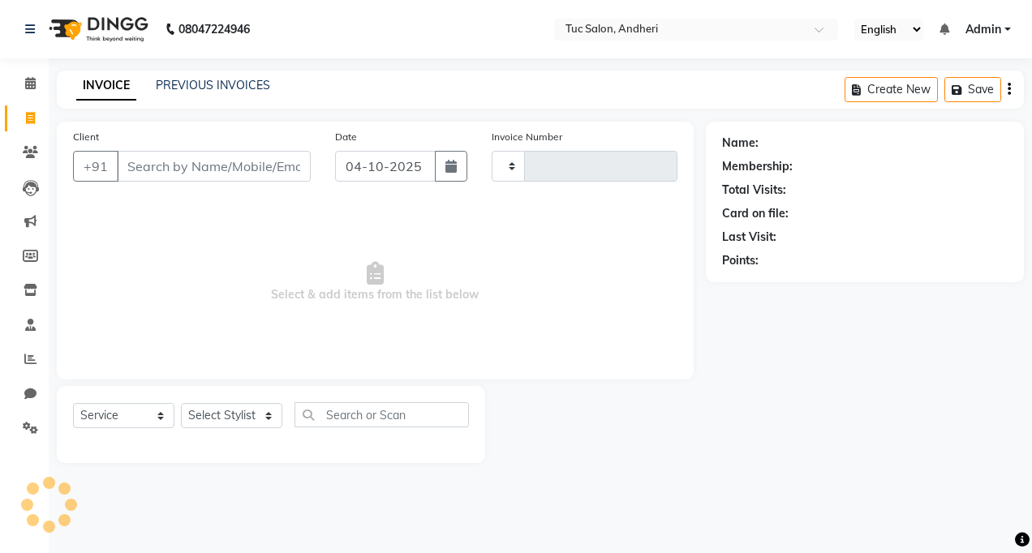
click at [285, 165] on input "Client" at bounding box center [214, 166] width 194 height 31
type input "shwta"
click at [292, 168] on span "Add Client" at bounding box center [269, 166] width 64 height 16
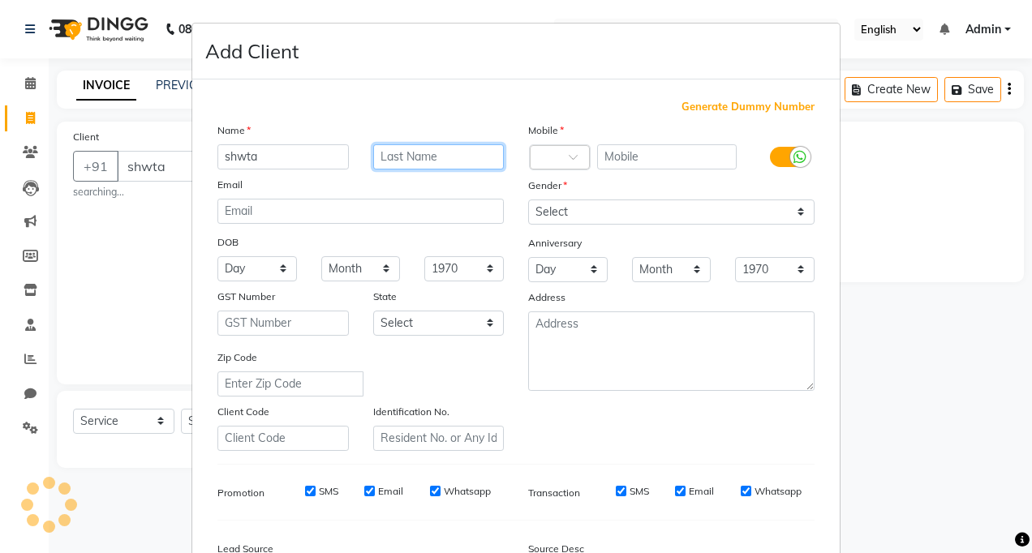
click at [449, 162] on input "text" at bounding box center [438, 156] width 131 height 25
type input "[DATE]"
click at [634, 157] on input "text" at bounding box center [667, 156] width 140 height 25
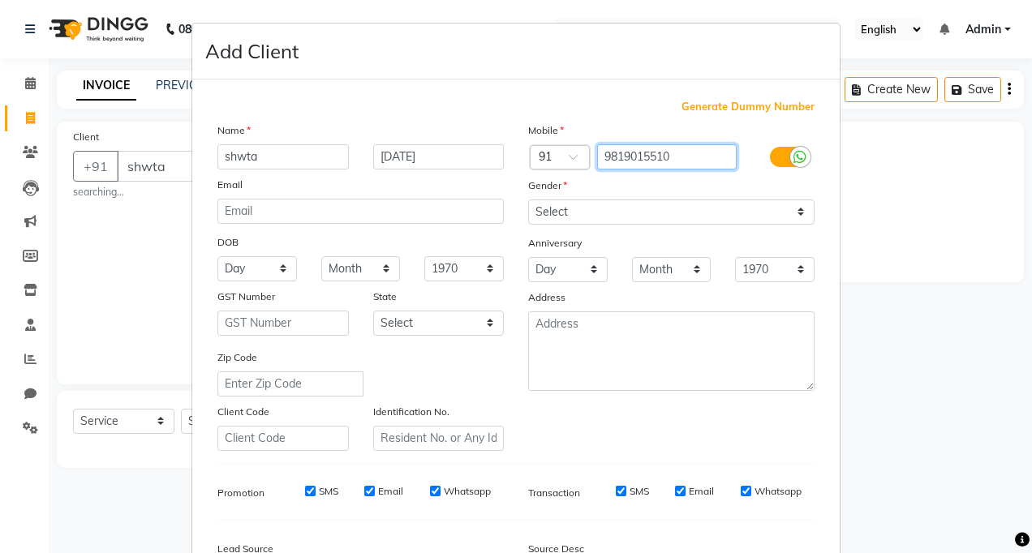
type input "9819015510"
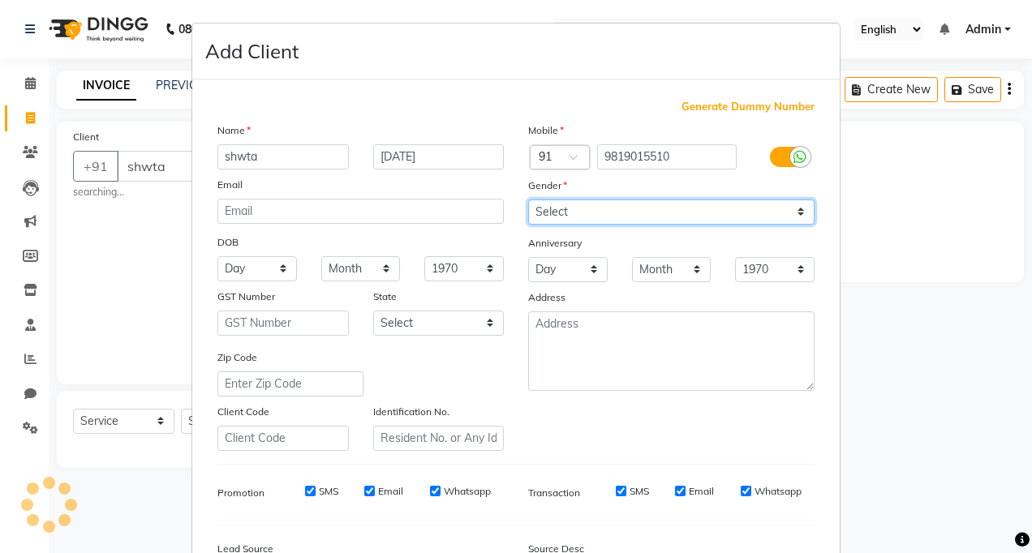
click at [553, 215] on select "Select [DEMOGRAPHIC_DATA] [DEMOGRAPHIC_DATA] Other Prefer Not To Say" at bounding box center [671, 212] width 286 height 25
select select "[DEMOGRAPHIC_DATA]"
click at [528, 200] on select "Select [DEMOGRAPHIC_DATA] [DEMOGRAPHIC_DATA] Other Prefer Not To Say" at bounding box center [671, 212] width 286 height 25
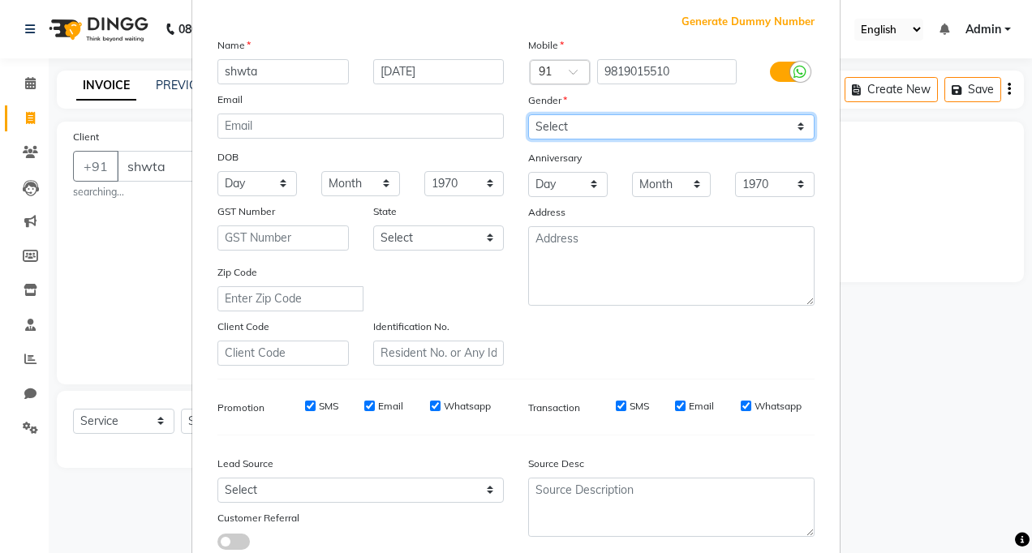
scroll to position [195, 0]
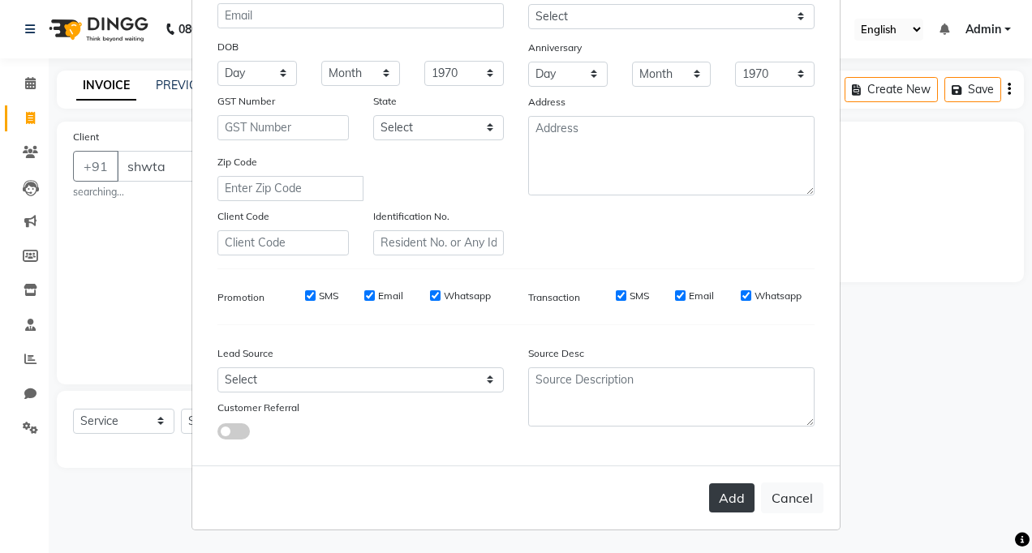
click at [724, 500] on button "Add" at bounding box center [731, 497] width 45 height 29
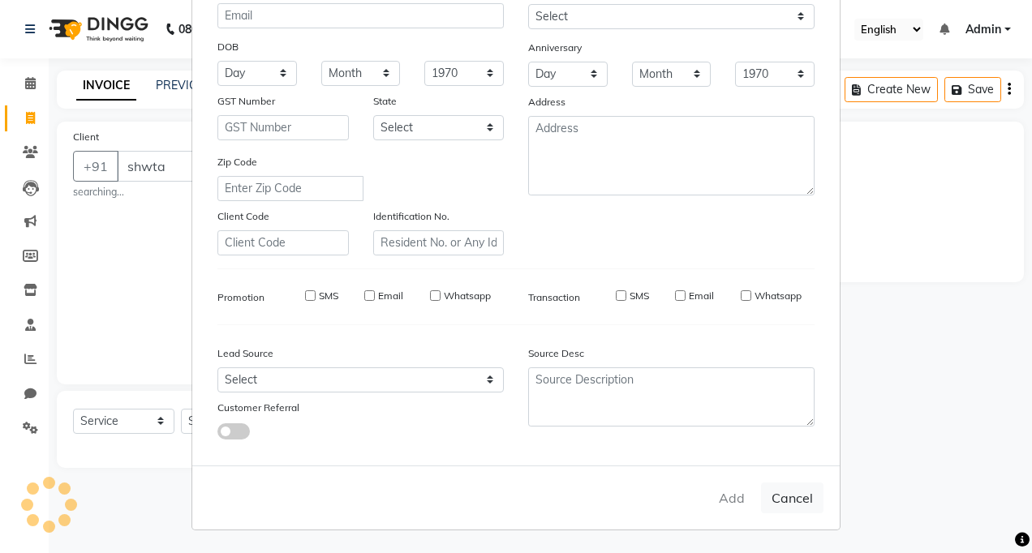
type input "9819015510"
select select
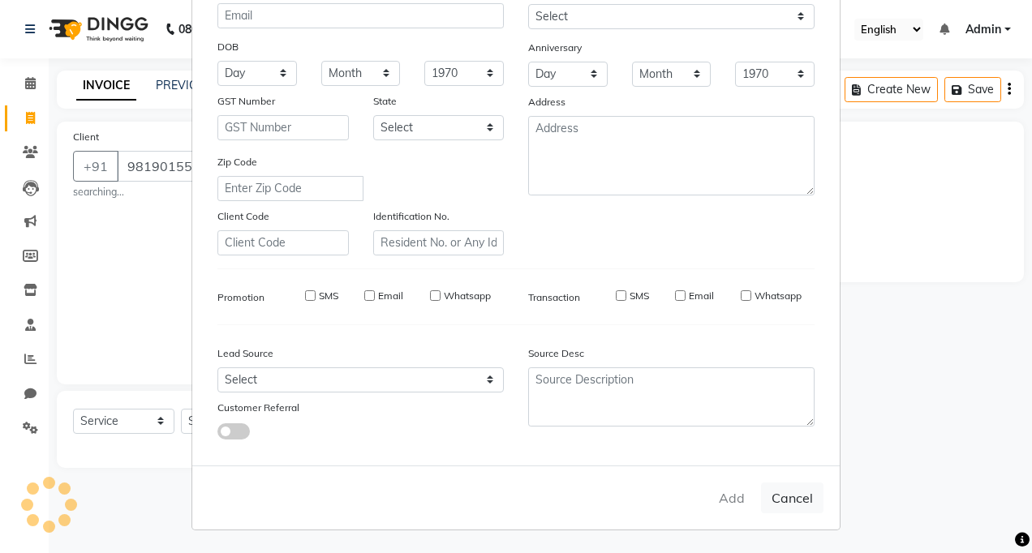
select select
checkbox input "false"
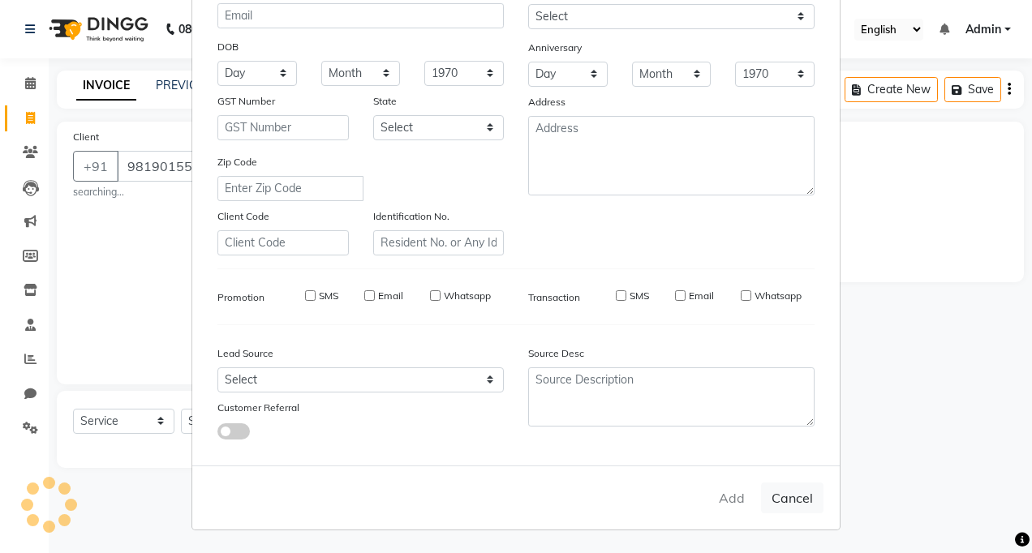
checkbox input "false"
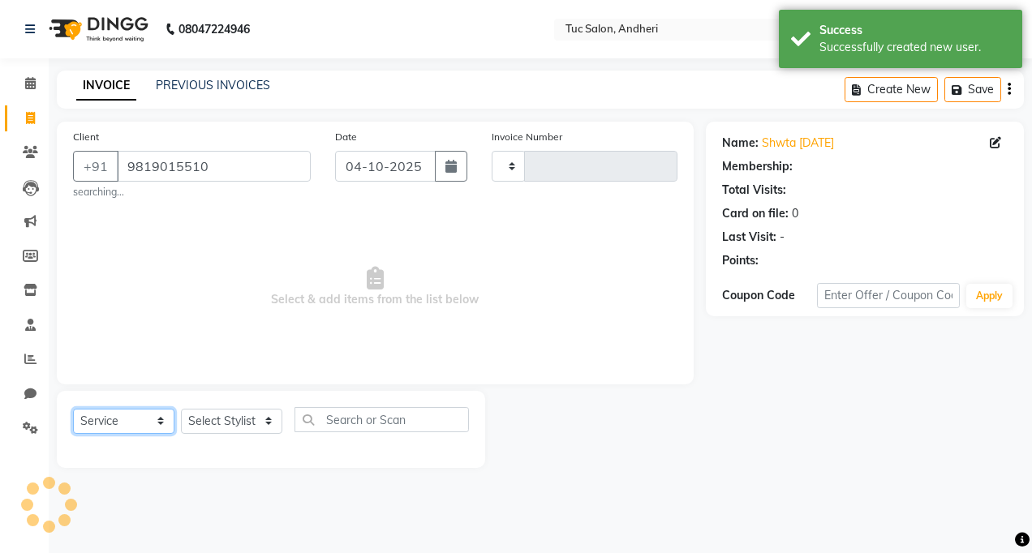
click at [156, 416] on select "Select Service Product Membership Package Voucher Prepaid Gift Card" at bounding box center [123, 421] width 101 height 25
click at [73, 409] on select "Select Service Product Membership Package Voucher Prepaid Gift Card" at bounding box center [123, 421] width 101 height 25
click at [238, 414] on select "Select Stylist" at bounding box center [231, 421] width 101 height 25
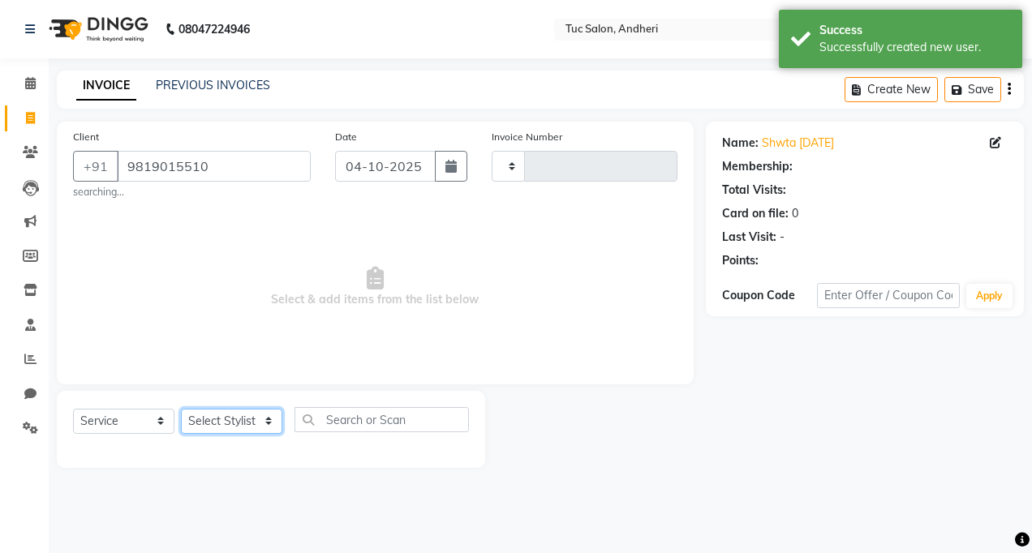
click at [253, 421] on select "Select Stylist" at bounding box center [231, 421] width 101 height 25
click at [268, 422] on select "Select Stylist" at bounding box center [231, 421] width 101 height 25
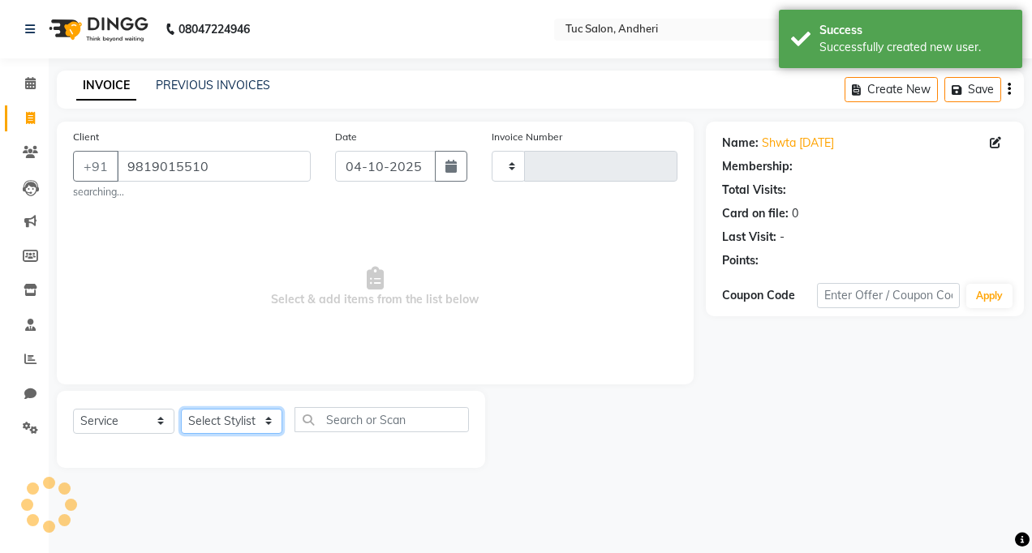
click at [268, 422] on select "Select Stylist" at bounding box center [231, 421] width 101 height 25
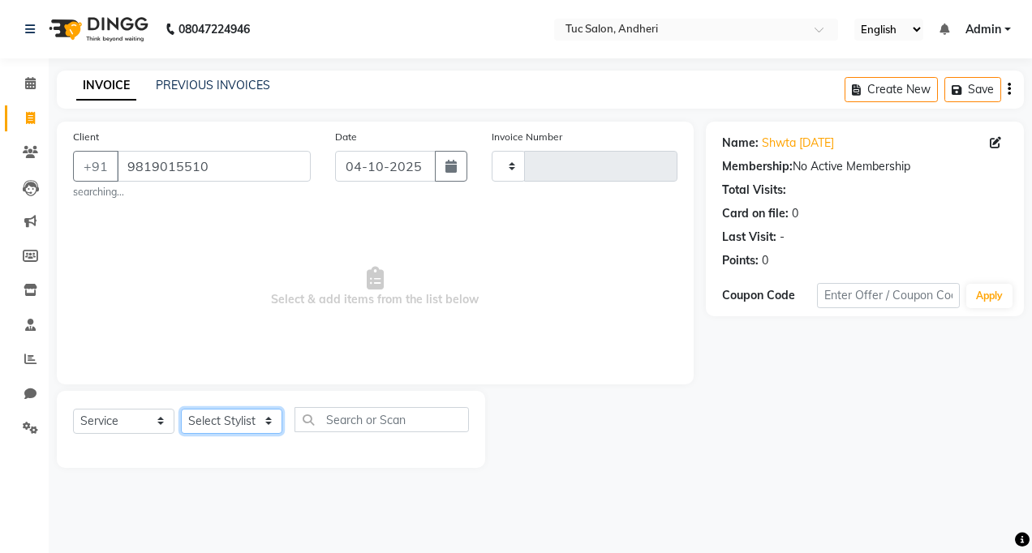
click at [267, 418] on select "Select Stylist" at bounding box center [231, 421] width 101 height 25
click at [268, 418] on select "Select Stylist" at bounding box center [231, 421] width 101 height 25
click at [272, 418] on select "Select Stylist" at bounding box center [231, 421] width 101 height 25
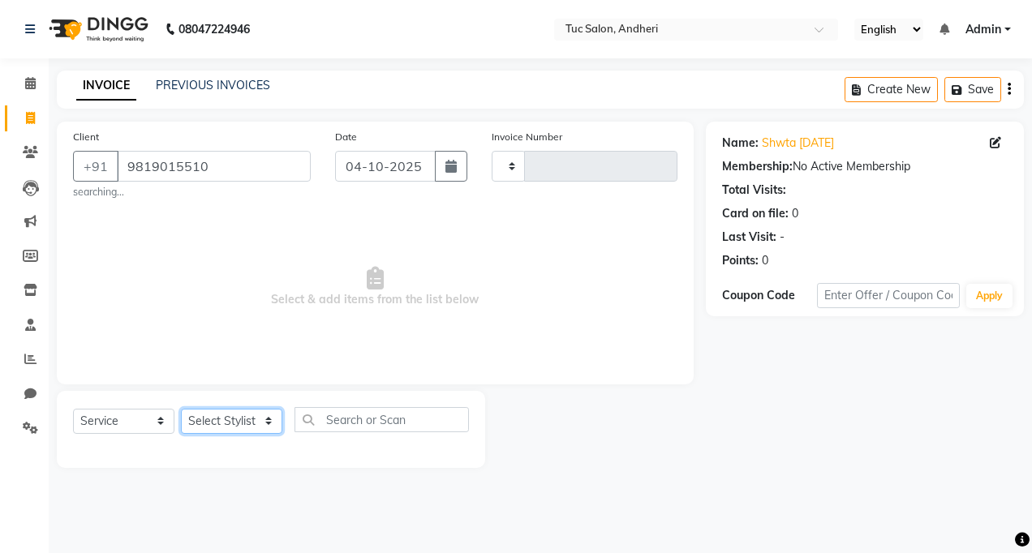
click at [272, 418] on select "Select Stylist" at bounding box center [231, 421] width 101 height 25
click at [273, 417] on select "Select Stylist" at bounding box center [231, 421] width 101 height 25
click at [268, 178] on input "9819015510" at bounding box center [214, 166] width 194 height 31
click at [524, 139] on label "Invoice Number" at bounding box center [526, 137] width 71 height 15
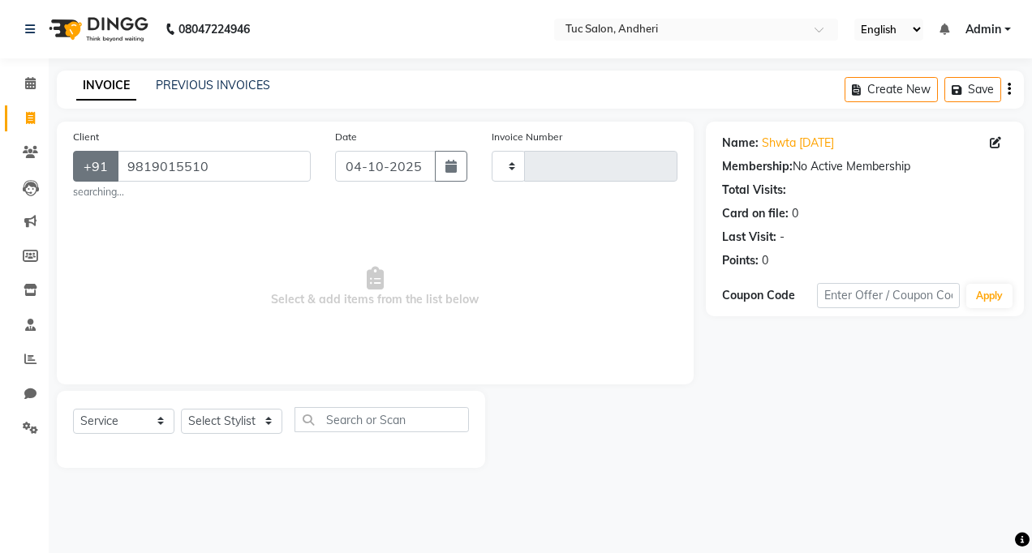
click at [91, 178] on button "+91" at bounding box center [95, 166] width 45 height 31
click at [238, 150] on div "Client [PHONE_NUMBER] searching..." at bounding box center [192, 163] width 262 height 71
click at [193, 174] on input "9819015510" at bounding box center [214, 166] width 194 height 31
click at [250, 176] on input "9819015510" at bounding box center [214, 166] width 194 height 31
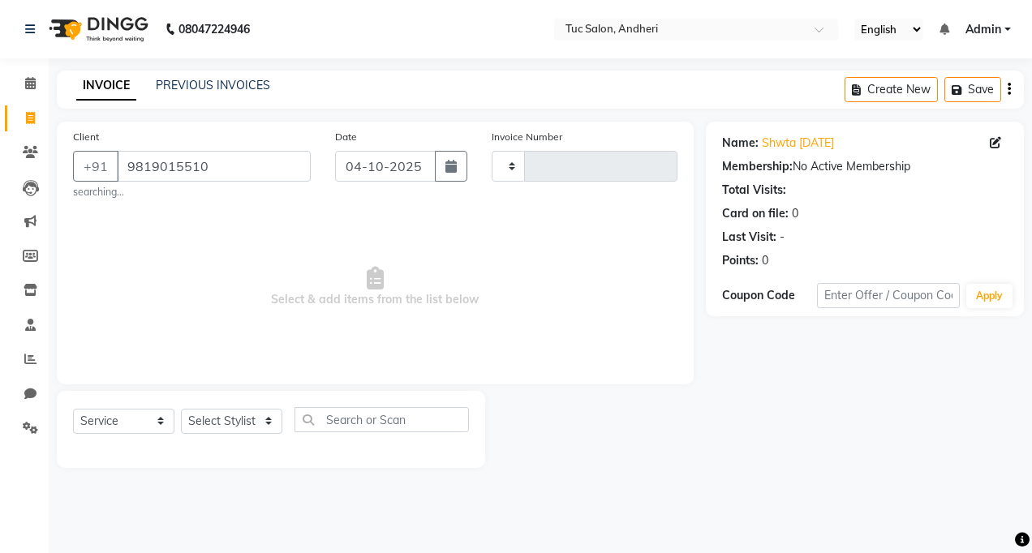
click at [802, 162] on div "Membership: No Active Membership" at bounding box center [864, 166] width 285 height 17
click at [805, 223] on div "Name: Shwta [DATE] Membership: No Active Membership Total Visits: Card on file:…" at bounding box center [864, 198] width 285 height 141
drag, startPoint x: 805, startPoint y: 223, endPoint x: 767, endPoint y: 266, distance: 56.9
click at [767, 266] on div "0" at bounding box center [765, 260] width 6 height 17
click at [874, 279] on div "Name: Shwta [DATE] Membership: No Active Membership Total Visits: Card on file:…" at bounding box center [865, 219] width 318 height 195
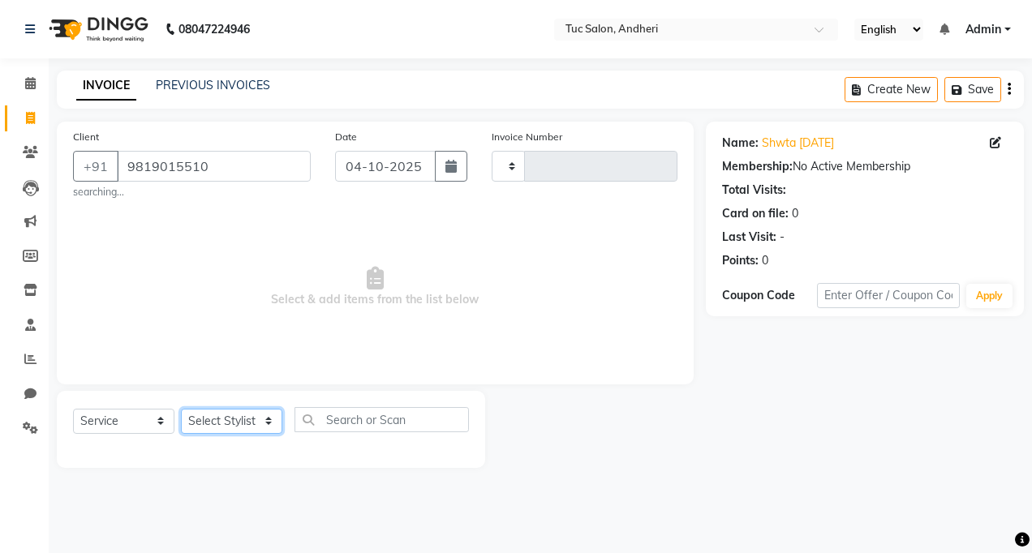
click at [237, 417] on select "Select Stylist" at bounding box center [231, 421] width 101 height 25
click at [181, 409] on select "Select Stylist" at bounding box center [231, 421] width 101 height 25
click at [269, 414] on select "Select Stylist" at bounding box center [231, 421] width 101 height 25
drag, startPoint x: 269, startPoint y: 419, endPoint x: 269, endPoint y: 429, distance: 9.7
click at [269, 429] on select "Select Stylist" at bounding box center [231, 421] width 101 height 25
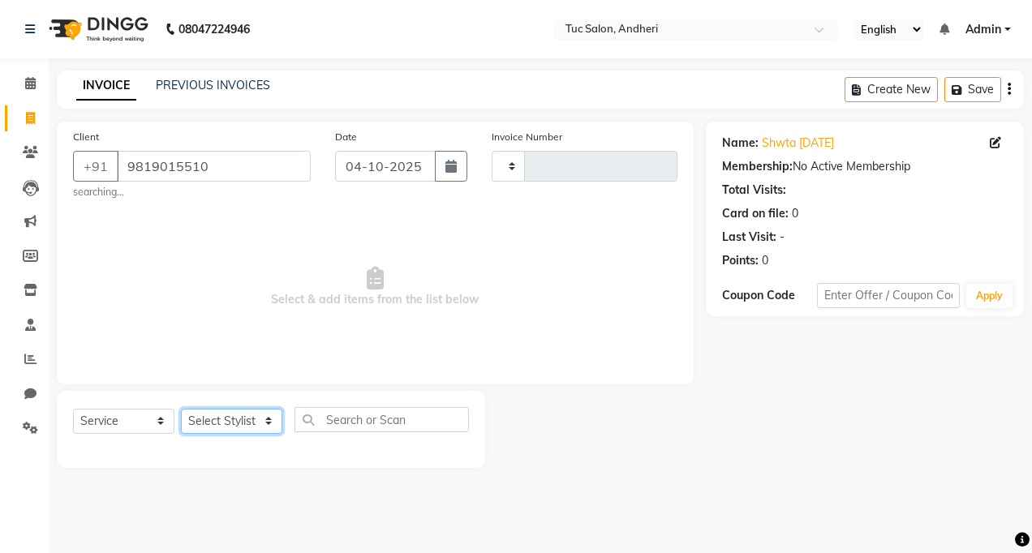
click at [269, 425] on select "Select Stylist" at bounding box center [231, 421] width 101 height 25
drag, startPoint x: 267, startPoint y: 433, endPoint x: 244, endPoint y: 371, distance: 65.7
click at [247, 354] on div "Client [PHONE_NUMBER] searching... Date [DATE] Invoice Number Select & add item…" at bounding box center [375, 295] width 661 height 346
drag, startPoint x: 242, startPoint y: 381, endPoint x: 268, endPoint y: 411, distance: 39.1
click at [243, 384] on div "Client [PHONE_NUMBER] searching... Date [DATE] Invoice Number Select & add item…" at bounding box center [375, 253] width 637 height 263
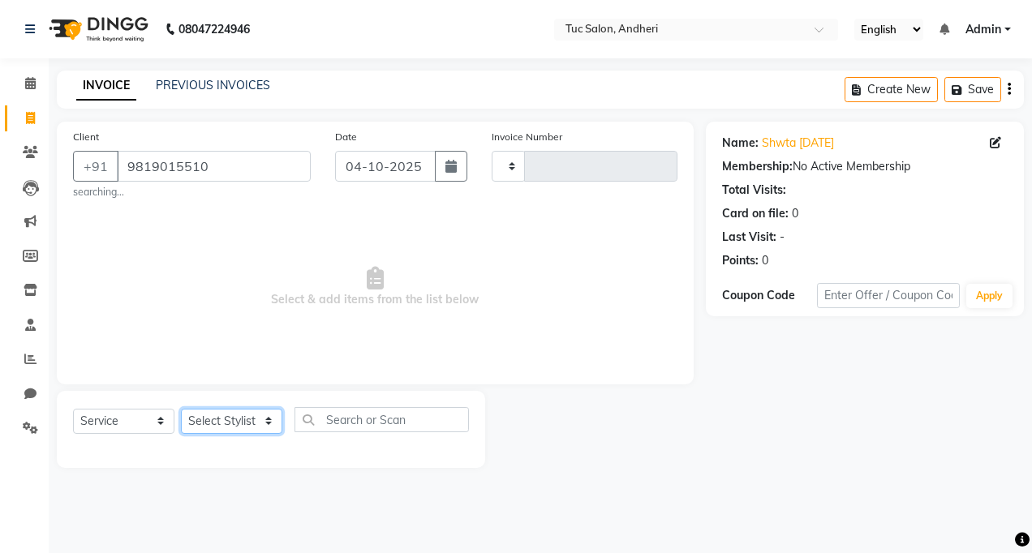
click at [278, 434] on div "Select Service Product Membership Package Voucher Prepaid Gift Card Select Styl…" at bounding box center [271, 426] width 396 height 38
drag, startPoint x: 278, startPoint y: 434, endPoint x: 271, endPoint y: 423, distance: 13.5
click at [271, 423] on select "Select Stylist" at bounding box center [231, 421] width 101 height 25
click at [269, 427] on select "Select Stylist" at bounding box center [231, 421] width 101 height 25
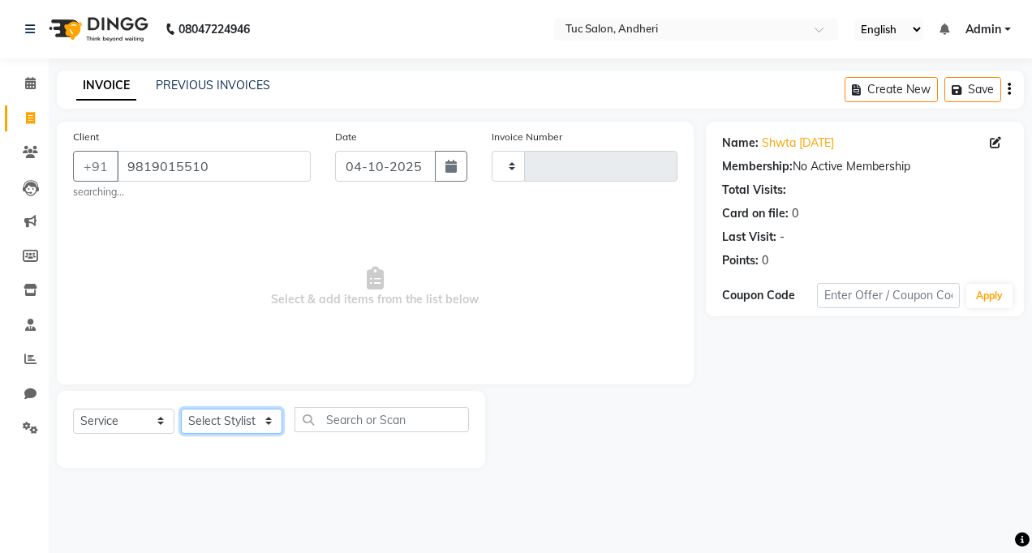
click at [269, 426] on select "Select Stylist" at bounding box center [231, 421] width 101 height 25
click at [264, 414] on select "Select Stylist" at bounding box center [231, 421] width 101 height 25
click at [275, 428] on select "Select Stylist" at bounding box center [231, 421] width 101 height 25
click at [269, 421] on select "Select Stylist" at bounding box center [231, 421] width 101 height 25
click at [30, 84] on icon at bounding box center [30, 83] width 11 height 12
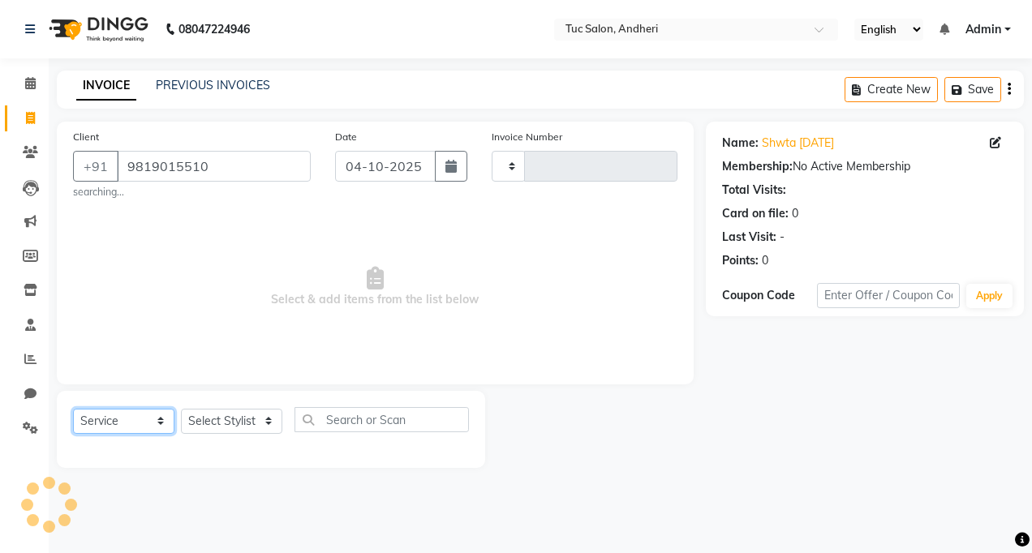
click at [114, 421] on select "Select Service Product Membership Package Voucher Prepaid Gift Card" at bounding box center [123, 421] width 101 height 25
click at [73, 409] on select "Select Service Product Membership Package Voucher Prepaid Gift Card" at bounding box center [123, 421] width 101 height 25
click at [224, 420] on select "Select Stylist" at bounding box center [231, 421] width 101 height 25
click at [267, 423] on select "Select Stylist" at bounding box center [231, 421] width 101 height 25
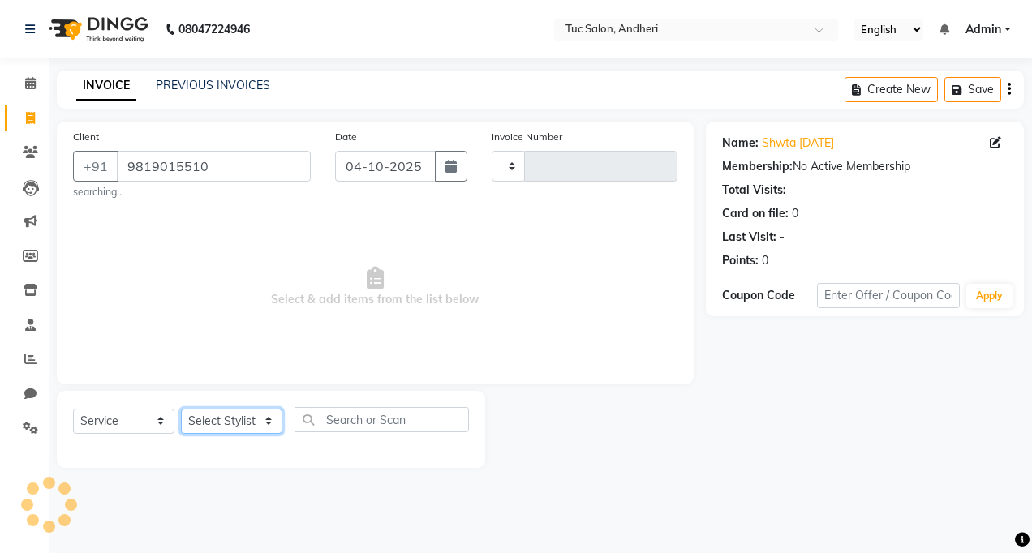
click at [261, 426] on select "Select Stylist" at bounding box center [231, 421] width 101 height 25
click at [261, 418] on select "Select Stylist" at bounding box center [231, 421] width 101 height 25
click at [269, 422] on select "Select Stylist" at bounding box center [231, 421] width 101 height 25
click at [36, 30] on link at bounding box center [33, 28] width 16 height 45
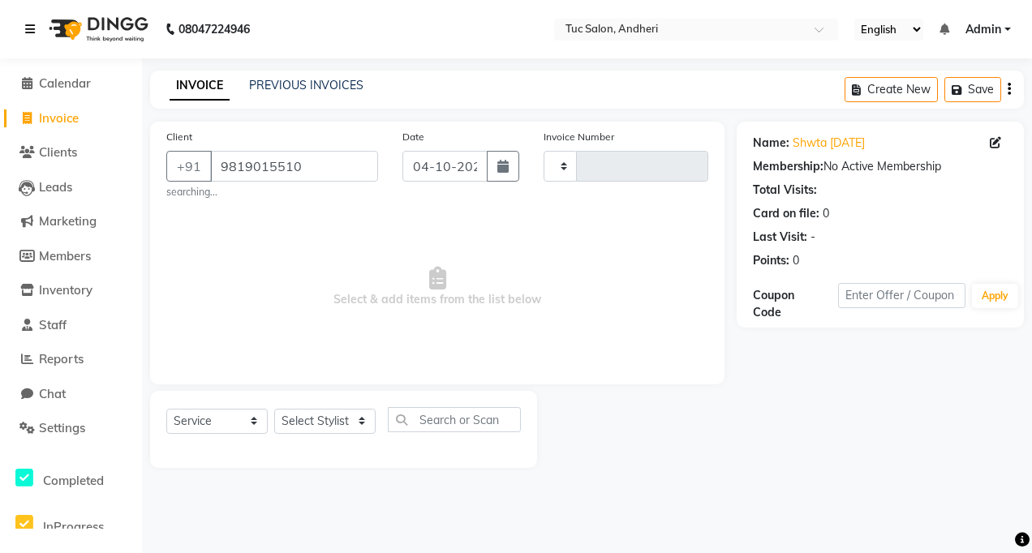
click at [36, 30] on link at bounding box center [33, 28] width 16 height 45
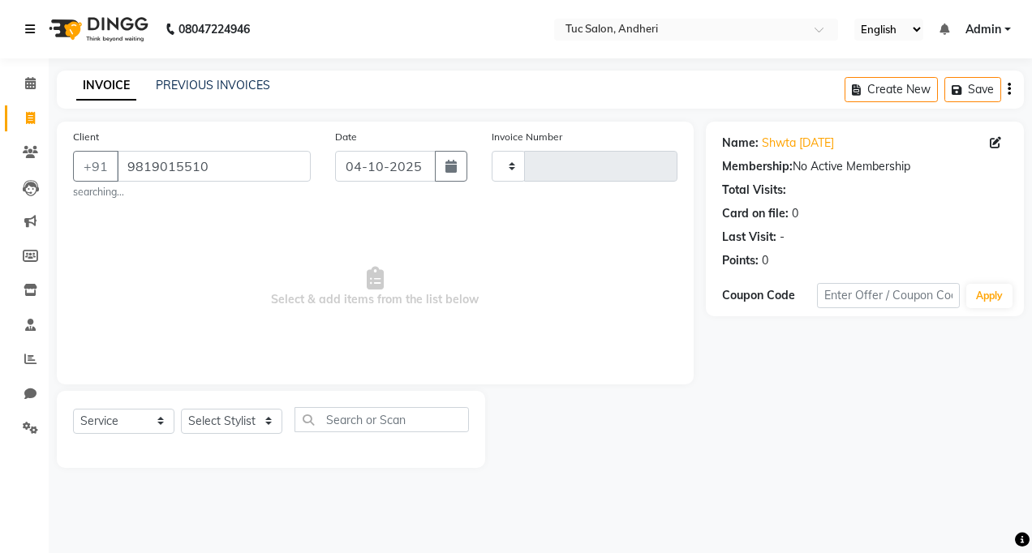
click at [36, 30] on link at bounding box center [33, 28] width 16 height 45
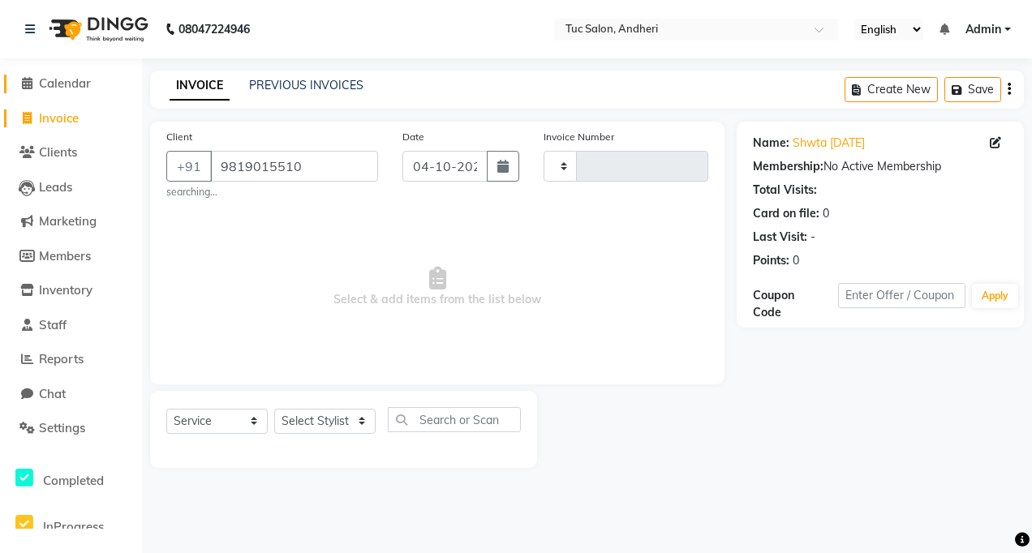
click at [81, 83] on span "Calendar" at bounding box center [65, 82] width 52 height 15
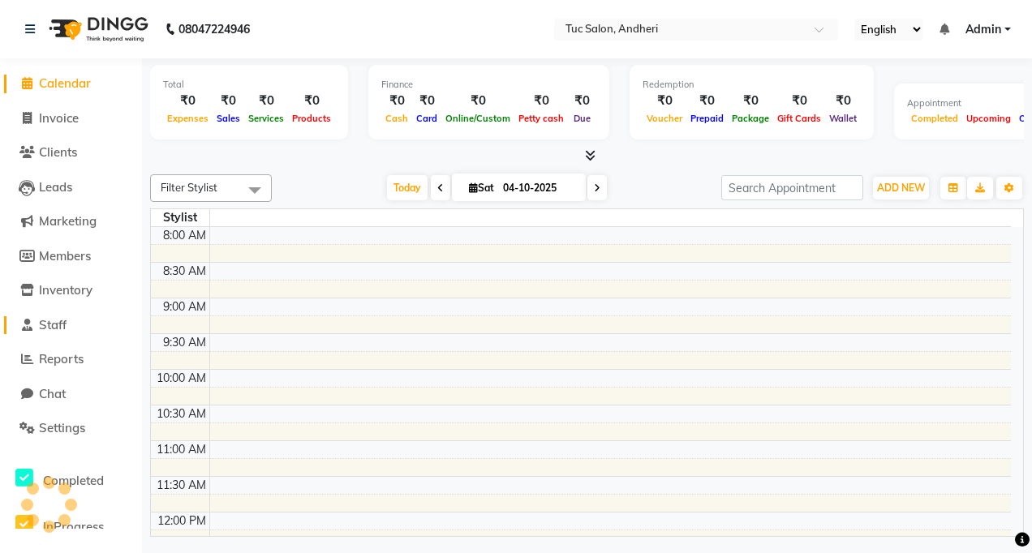
click at [59, 327] on span "Staff" at bounding box center [53, 324] width 28 height 15
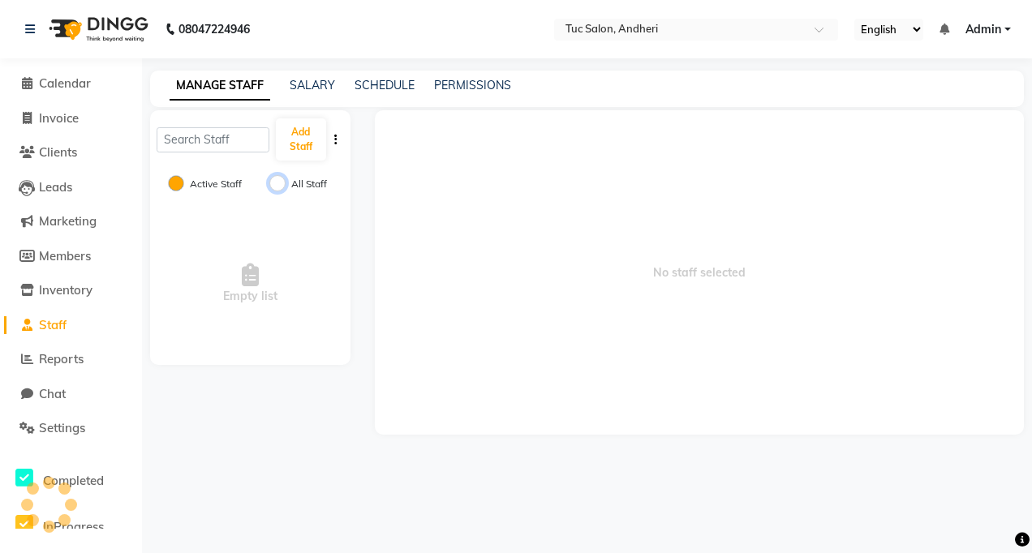
click at [277, 183] on input "All Staff" at bounding box center [277, 183] width 16 height 16
radio input "true"
click at [169, 181] on input "Active Staff" at bounding box center [176, 183] width 16 height 16
radio input "true"
radio input "false"
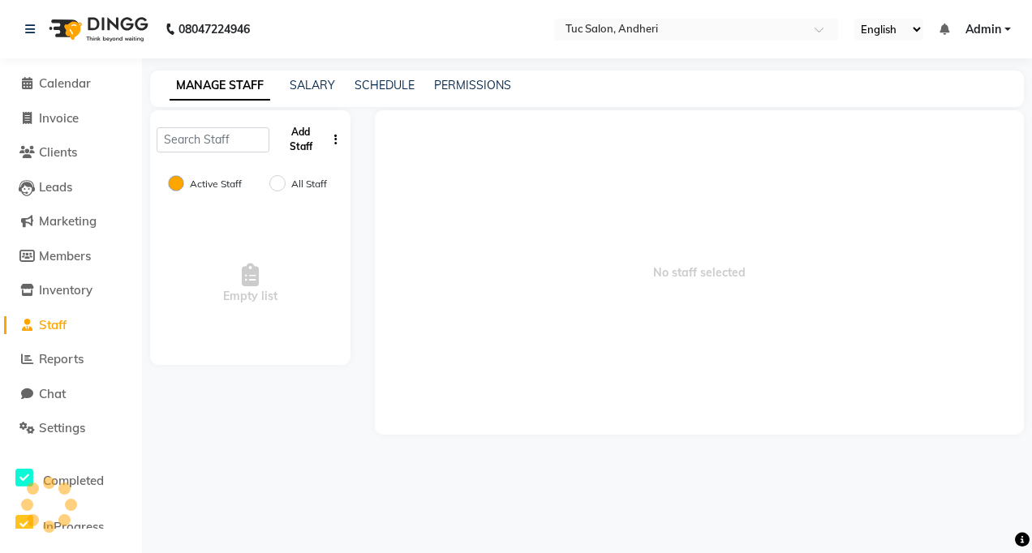
click at [289, 135] on button "Add Staff" at bounding box center [301, 139] width 50 height 42
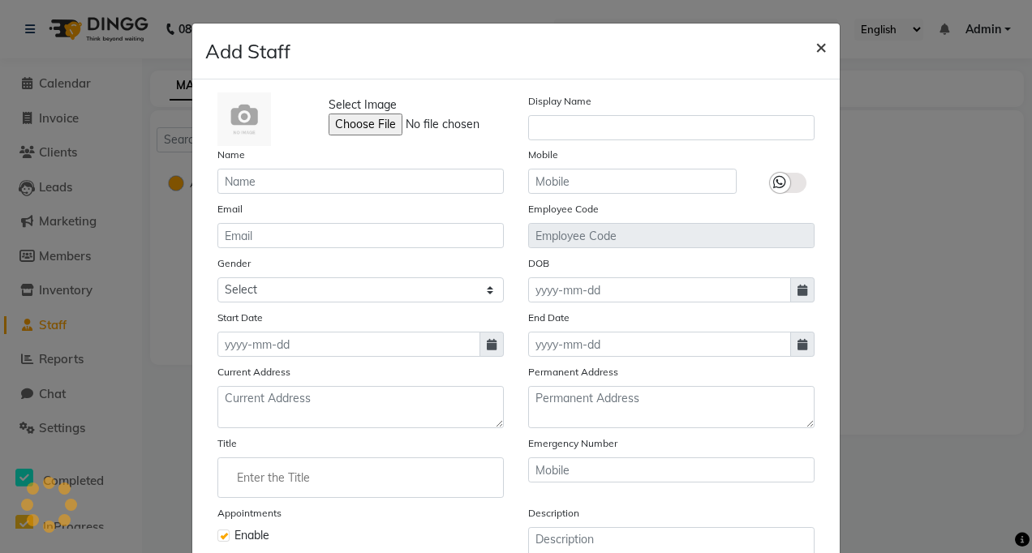
click at [815, 52] on span "×" at bounding box center [820, 46] width 11 height 24
checkbox input "false"
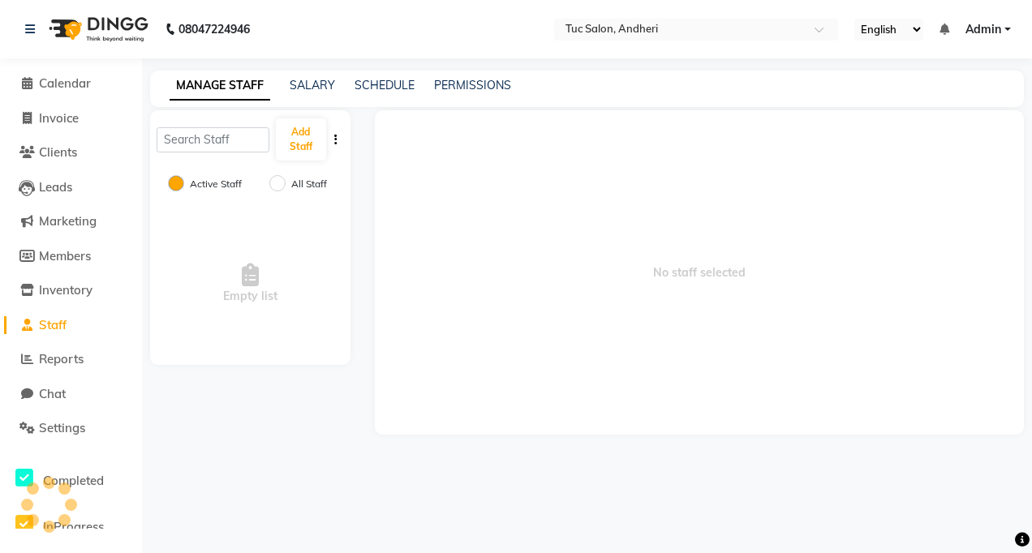
click at [199, 154] on div "Add Staff" at bounding box center [250, 139] width 200 height 58
click at [209, 142] on input "text" at bounding box center [213, 139] width 113 height 25
click at [256, 294] on div "Empty list" at bounding box center [250, 284] width 200 height 162
click at [277, 180] on input "All Staff" at bounding box center [277, 183] width 16 height 16
radio input "true"
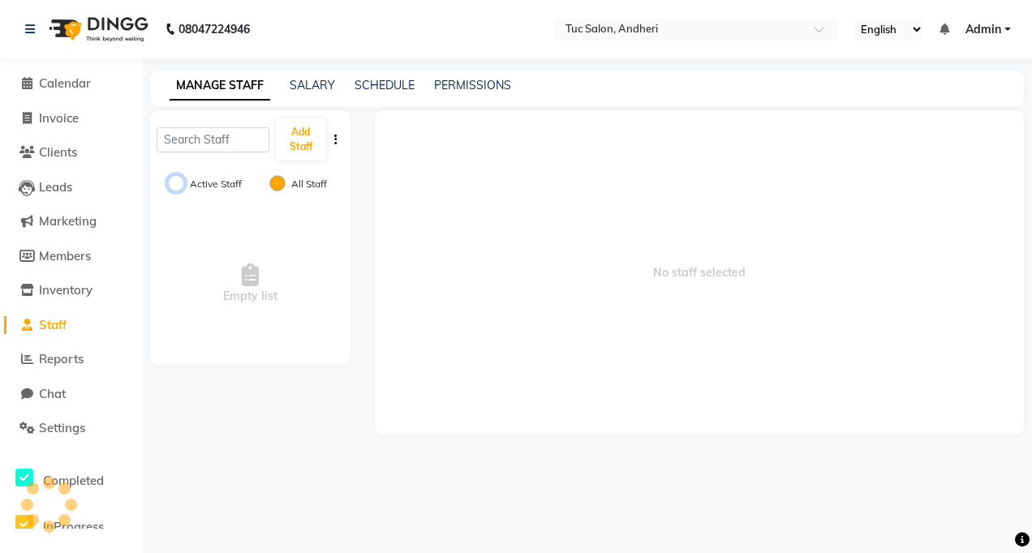
click at [180, 187] on input "Active Staff" at bounding box center [176, 183] width 16 height 16
radio input "true"
click at [285, 185] on input "All Staff" at bounding box center [277, 183] width 16 height 16
radio input "true"
radio input "false"
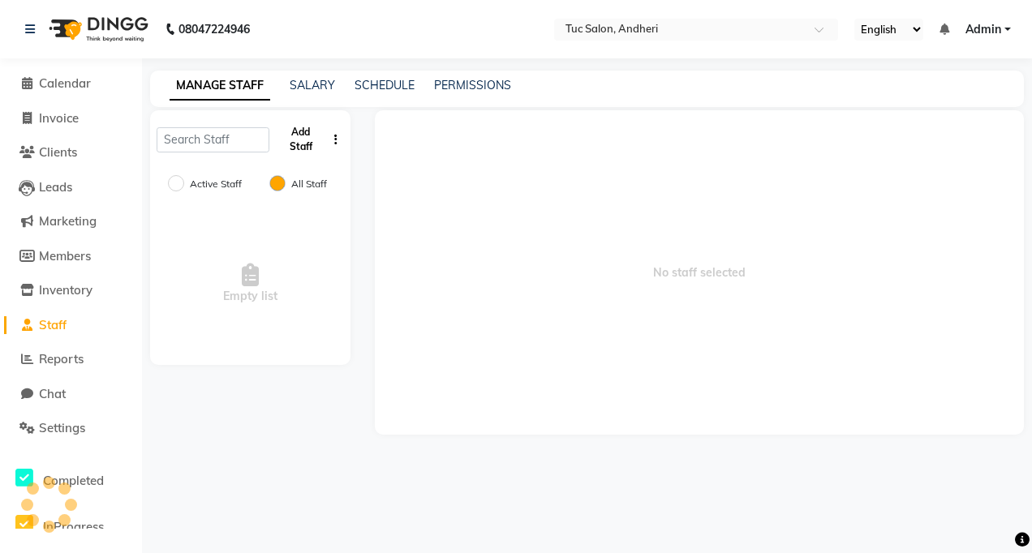
click at [319, 139] on button "Add Staff" at bounding box center [301, 139] width 50 height 42
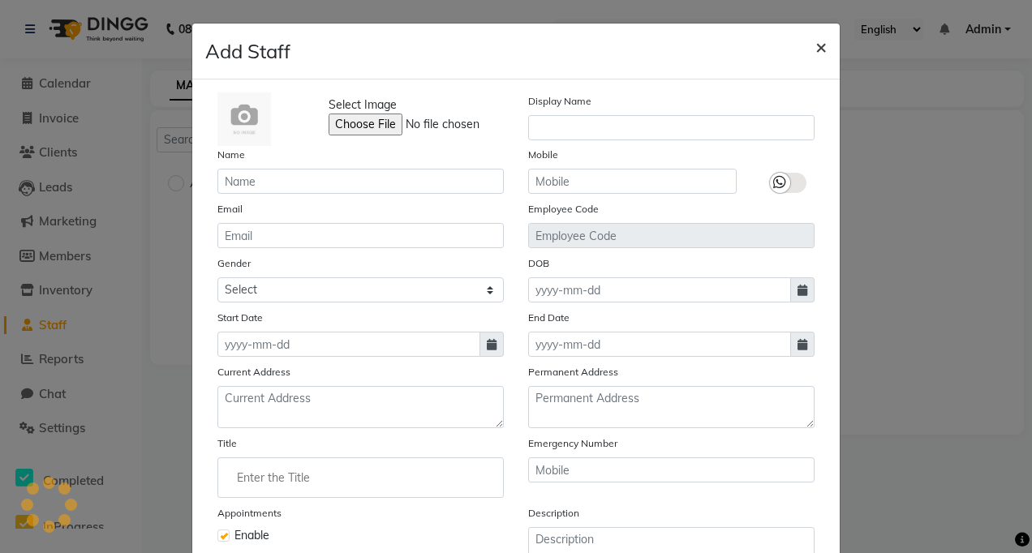
click at [815, 48] on span "×" at bounding box center [820, 46] width 11 height 24
checkbox input "false"
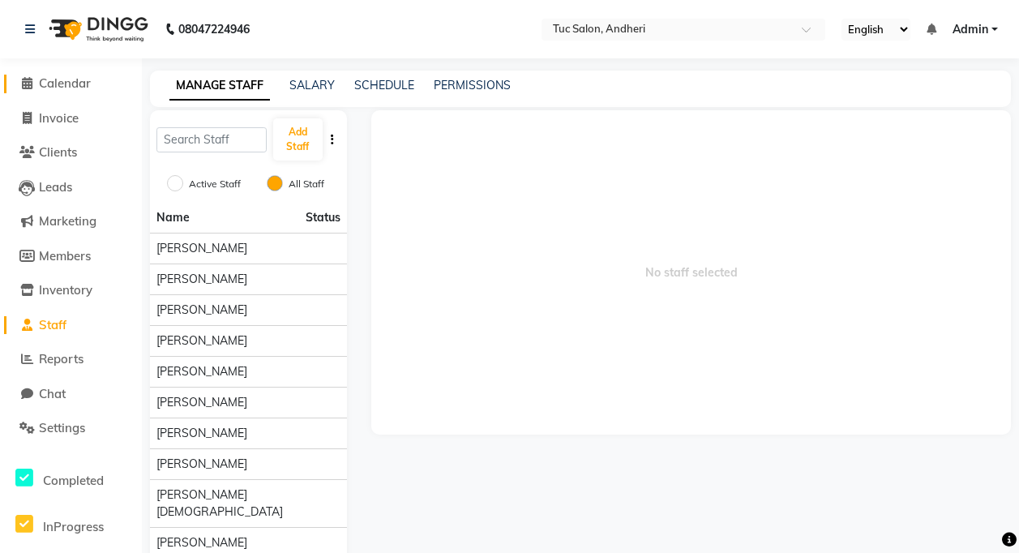
click at [32, 86] on span at bounding box center [27, 84] width 24 height 19
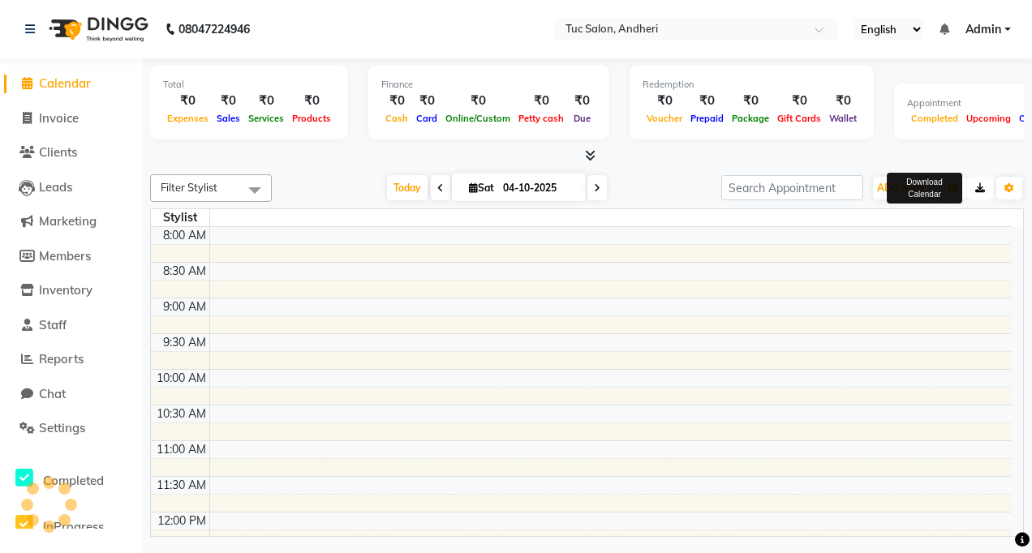
click at [967, 189] on button "button" at bounding box center [980, 188] width 26 height 23
click at [922, 184] on span "ADD NEW" at bounding box center [901, 188] width 48 height 12
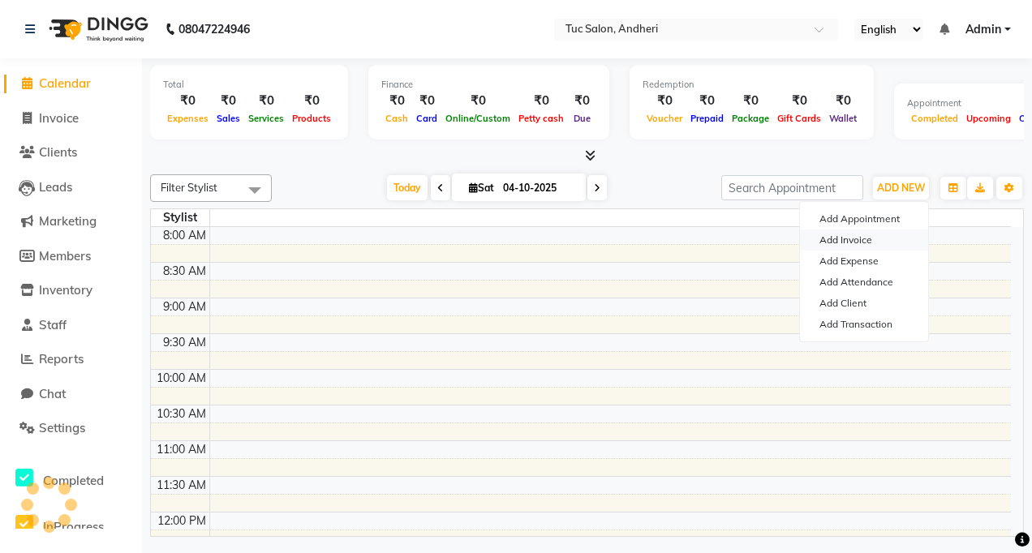
click at [835, 238] on link "Add Invoice" at bounding box center [864, 240] width 128 height 21
select select "service"
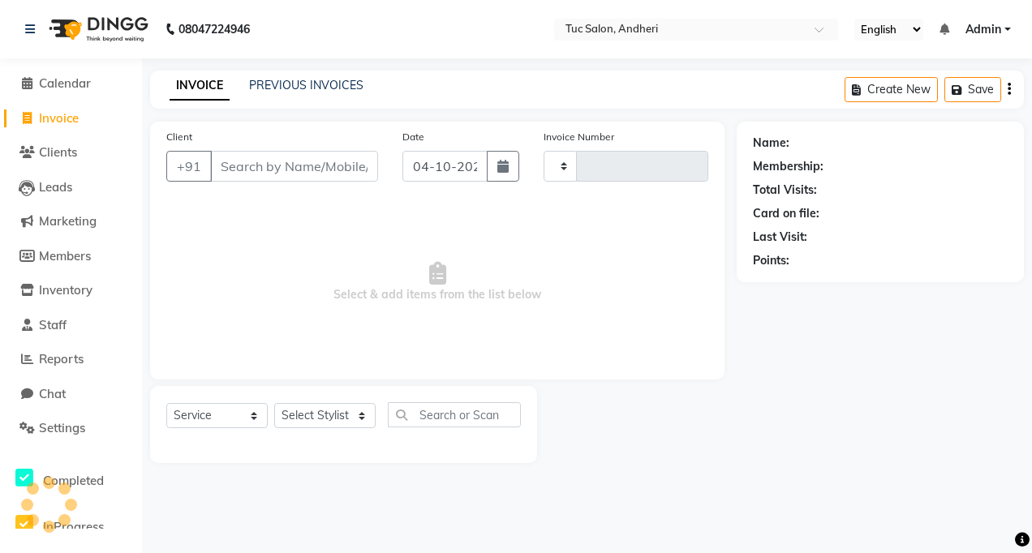
click at [230, 171] on input "Client" at bounding box center [294, 166] width 168 height 31
click at [260, 172] on input "Client" at bounding box center [294, 166] width 168 height 31
click at [246, 166] on input "Client" at bounding box center [294, 166] width 168 height 31
type input "walking"
click at [895, 526] on div "08047224946 Select Location × Tuc Salon, Andheri English ENGLISH Español العربي…" at bounding box center [516, 276] width 1032 height 553
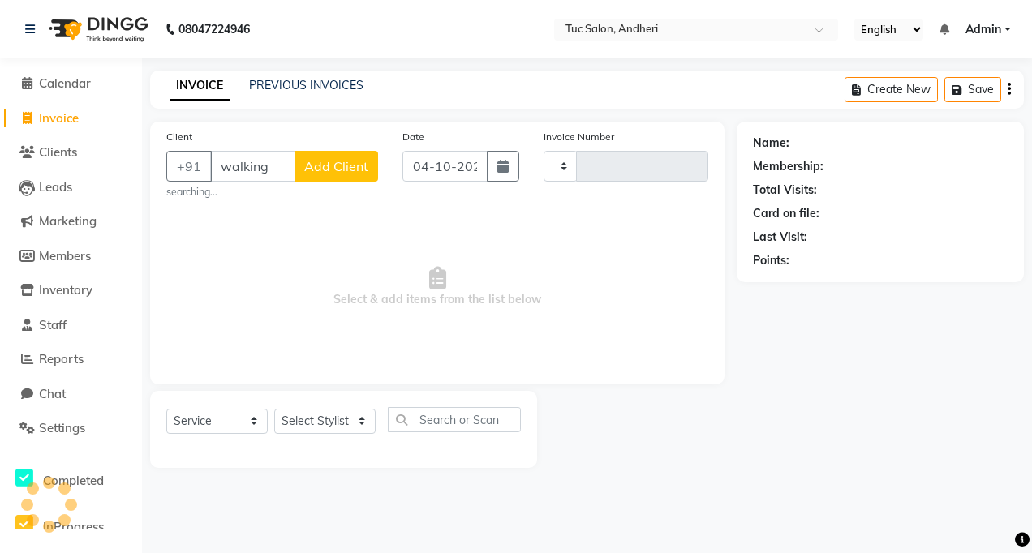
type input "0045"
select select "9101"
click at [307, 176] on button "Add Client" at bounding box center [336, 166] width 84 height 31
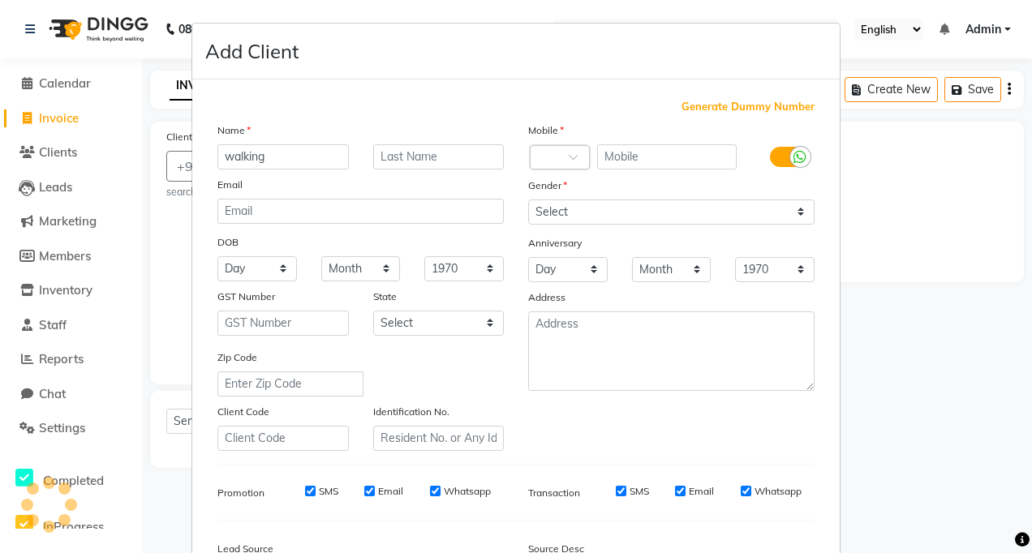
click at [333, 171] on div "Name walking Email DOB Day 01 02 03 04 05 06 07 08 09 10 11 12 13 14 15 16 17 1…" at bounding box center [360, 286] width 311 height 329
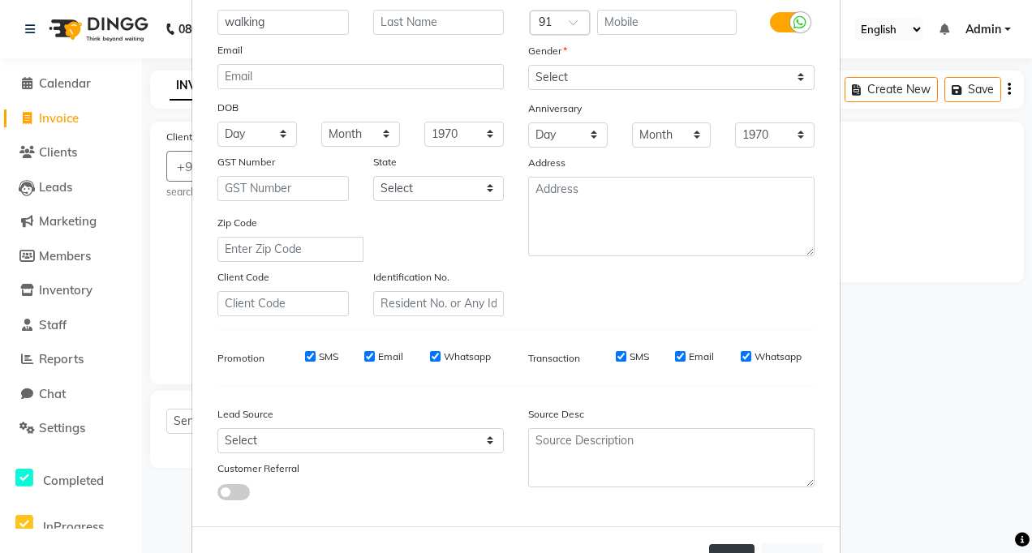
scroll to position [195, 0]
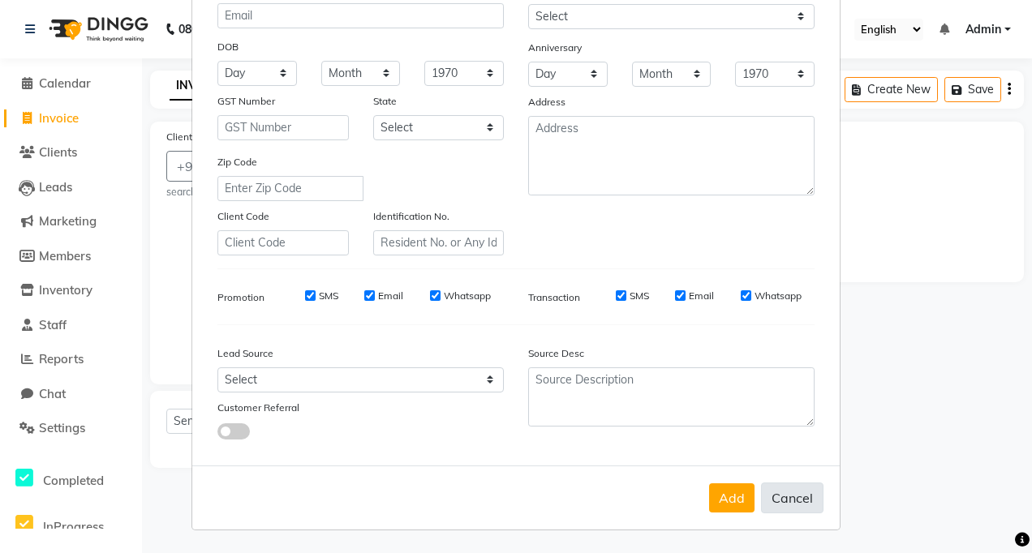
click at [786, 502] on button "Cancel" at bounding box center [792, 498] width 62 height 31
select select
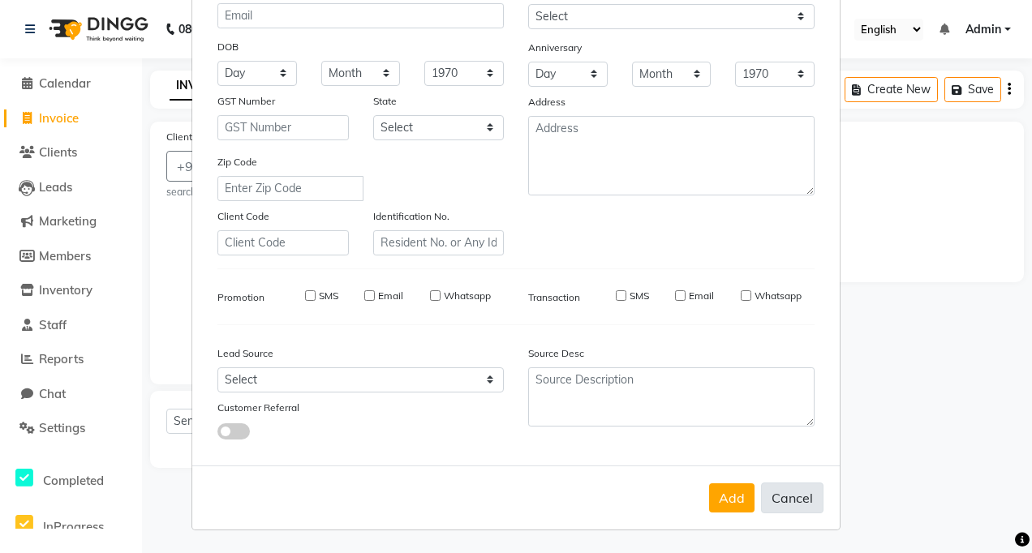
select select
checkbox input "false"
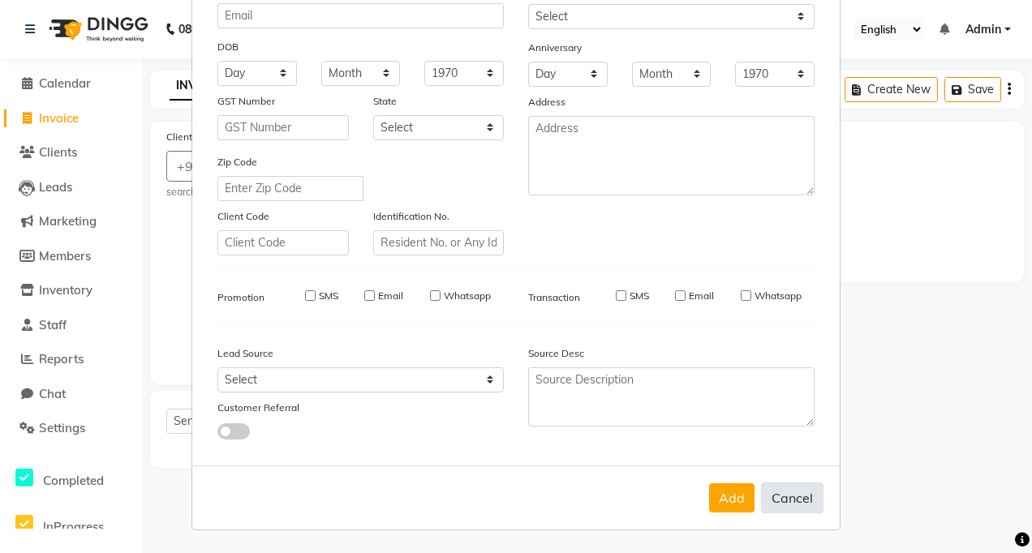
checkbox input "false"
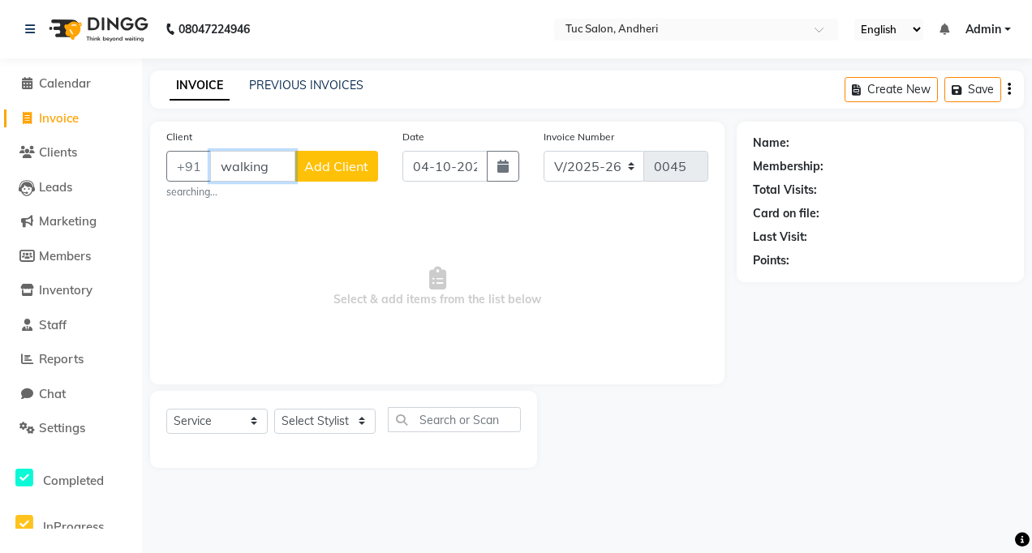
click at [280, 158] on input "walking" at bounding box center [252, 166] width 85 height 31
click at [328, 167] on span "Add Client" at bounding box center [336, 166] width 64 height 16
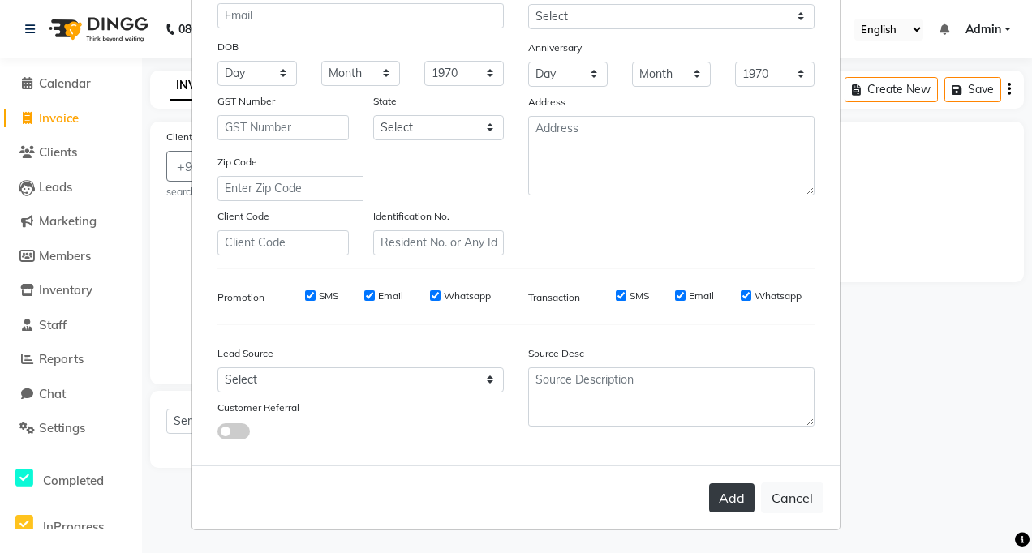
drag, startPoint x: 727, startPoint y: 481, endPoint x: 727, endPoint y: 493, distance: 12.2
click at [727, 485] on div "Add Cancel" at bounding box center [515, 498] width 647 height 64
click at [727, 493] on button "Add" at bounding box center [731, 497] width 45 height 29
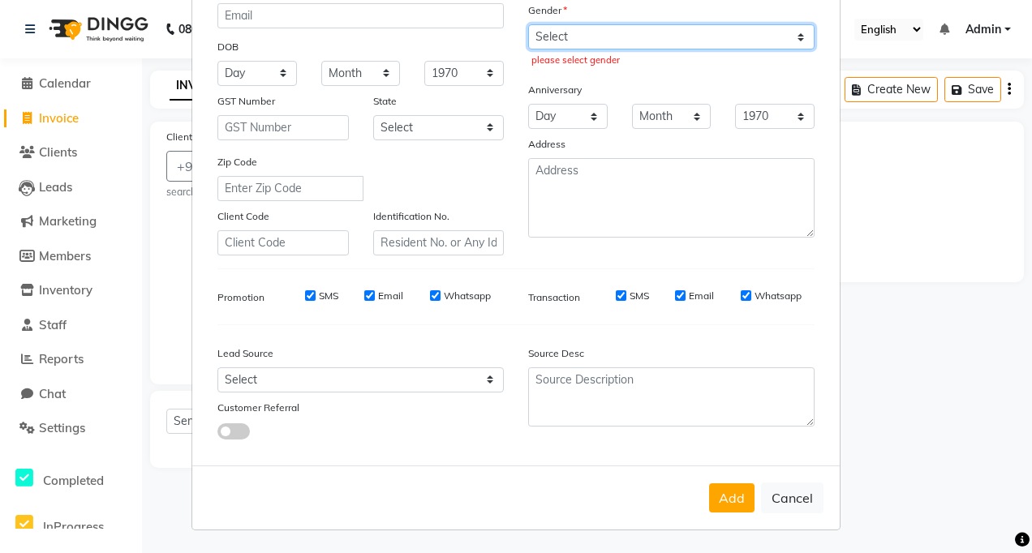
click at [571, 38] on select "Select [DEMOGRAPHIC_DATA] [DEMOGRAPHIC_DATA] Other Prefer Not To Say" at bounding box center [671, 36] width 286 height 25
select select "[DEMOGRAPHIC_DATA]"
click at [528, 24] on select "Select [DEMOGRAPHIC_DATA] [DEMOGRAPHIC_DATA] Other Prefer Not To Say" at bounding box center [671, 36] width 286 height 25
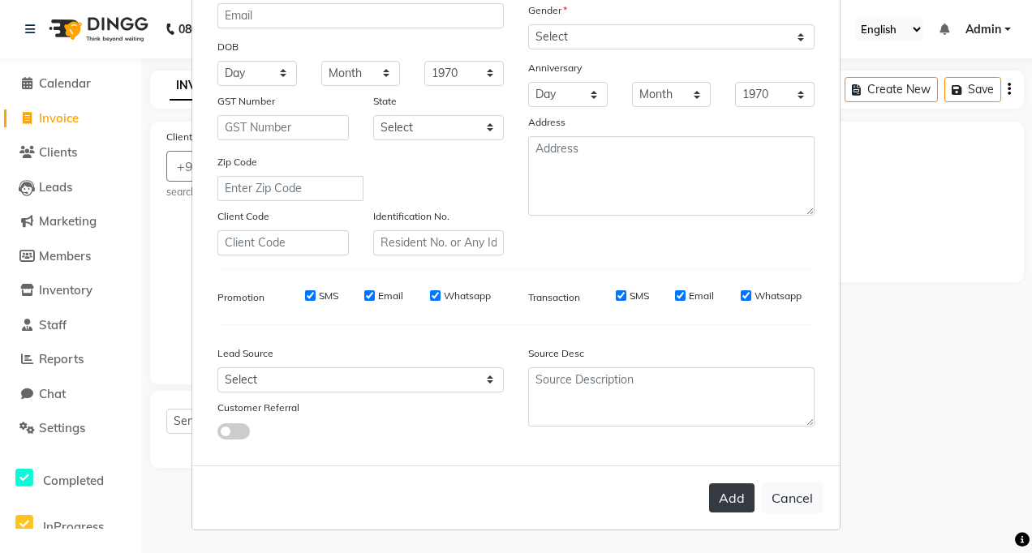
click at [719, 489] on button "Add" at bounding box center [731, 497] width 45 height 29
click at [726, 507] on button "Add" at bounding box center [731, 497] width 45 height 29
click at [806, 508] on button "Cancel" at bounding box center [792, 498] width 62 height 31
select select
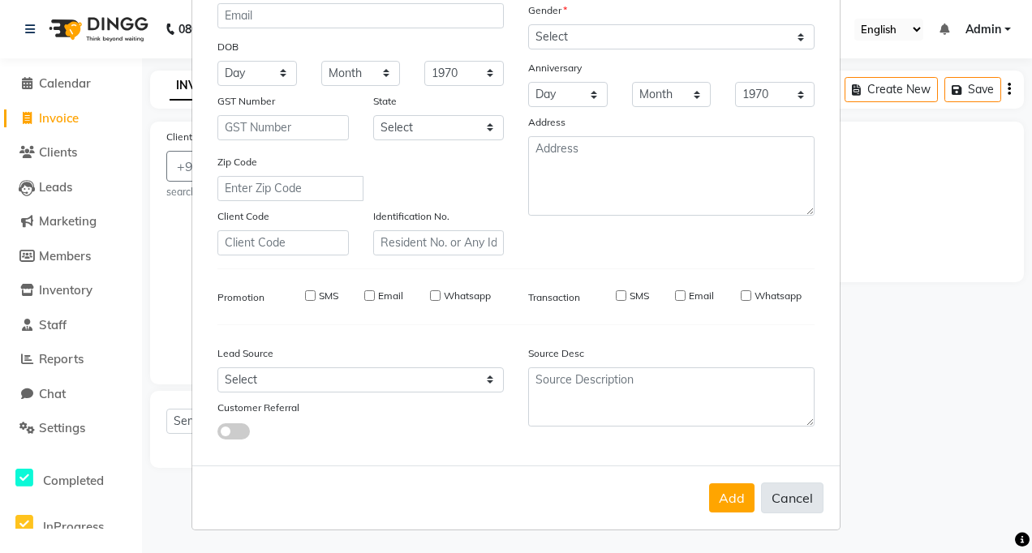
select select
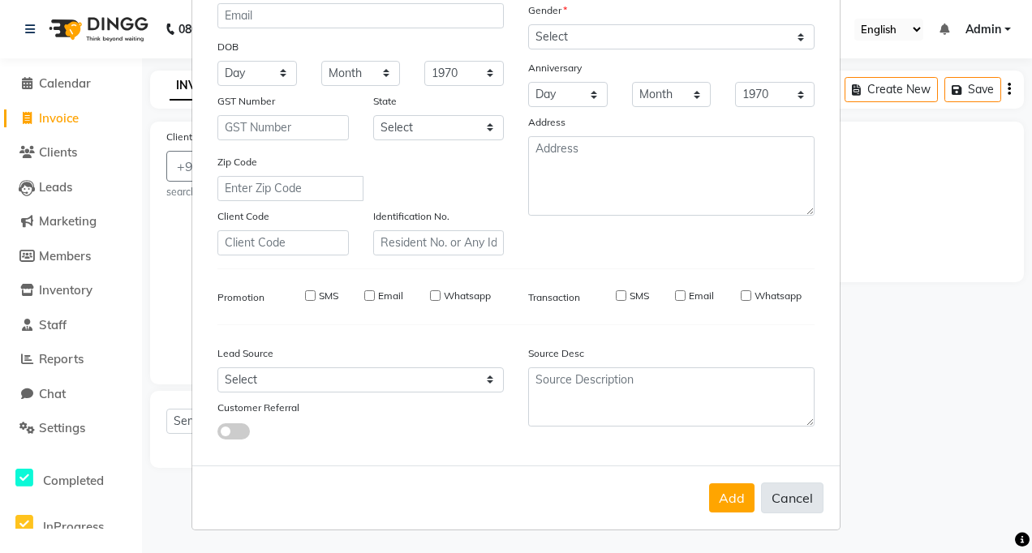
checkbox input "false"
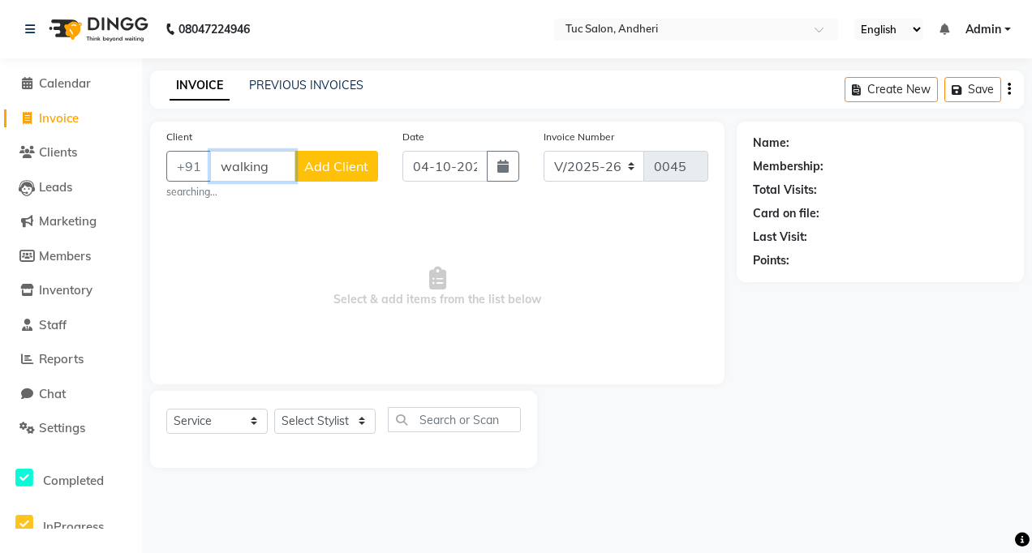
click at [264, 163] on input "walking" at bounding box center [252, 166] width 85 height 31
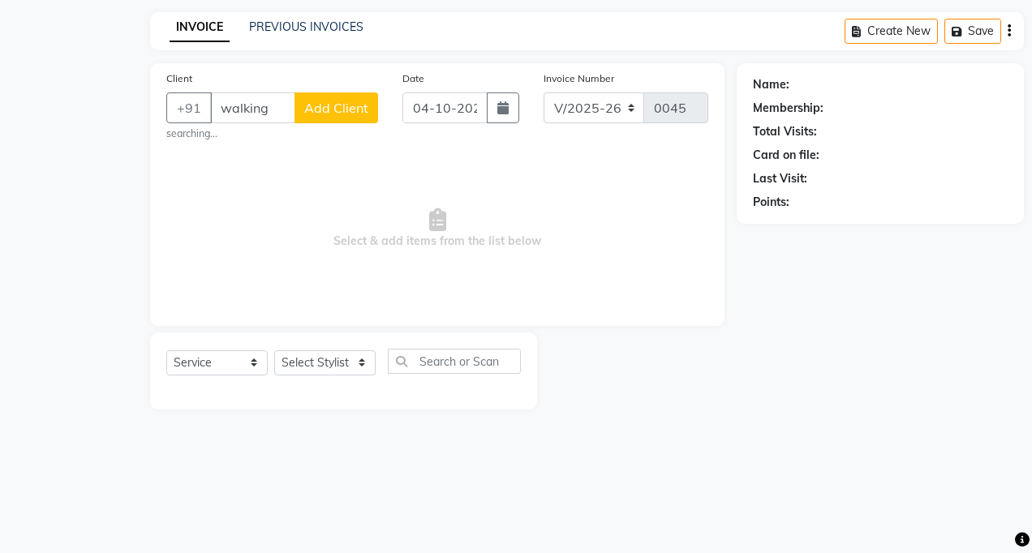
click at [328, 116] on button "Add Client" at bounding box center [336, 107] width 84 height 31
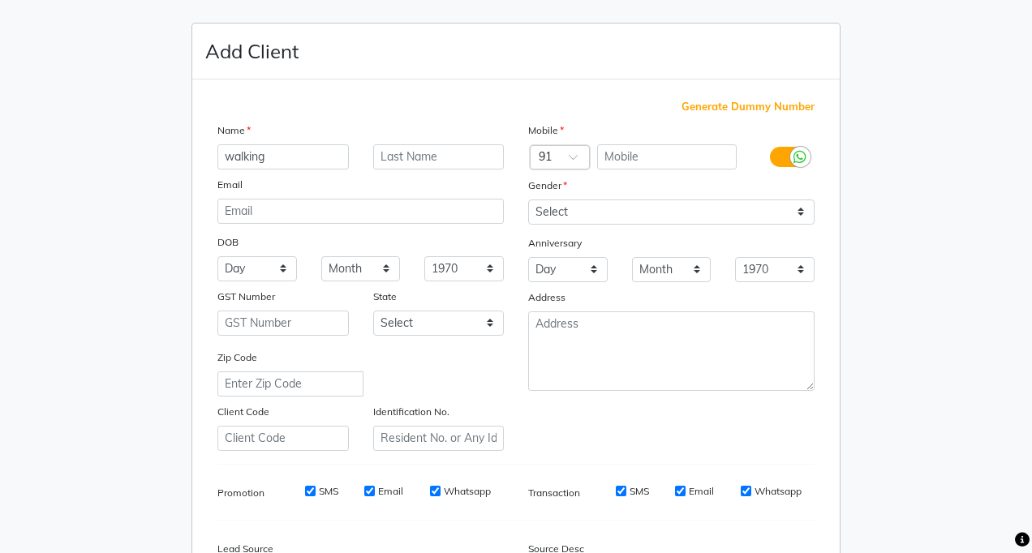
type input "tucsalon"
